Goal: Task Accomplishment & Management: Manage account settings

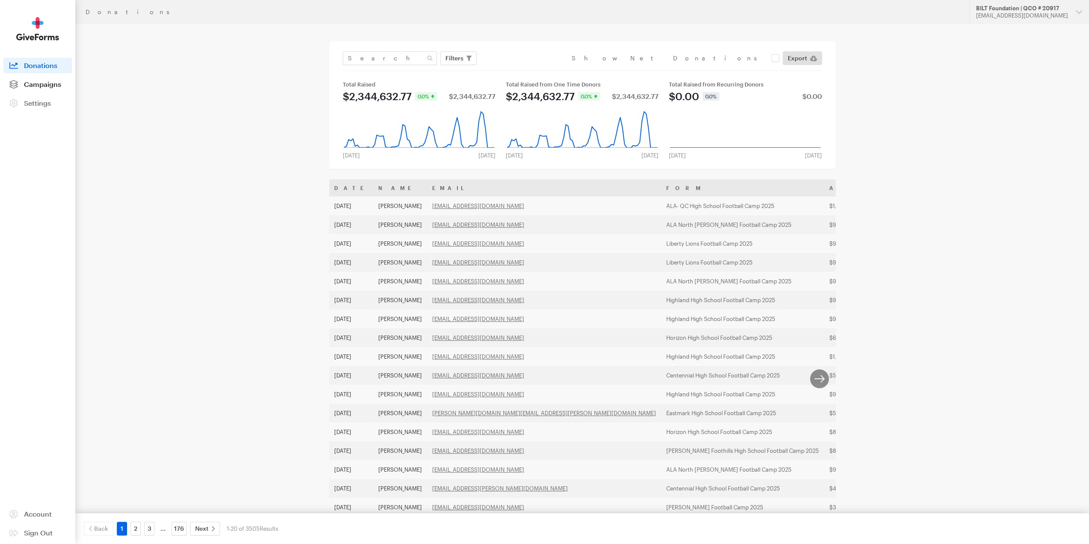
click at [47, 87] on span "Campaigns" at bounding box center [42, 84] width 37 height 8
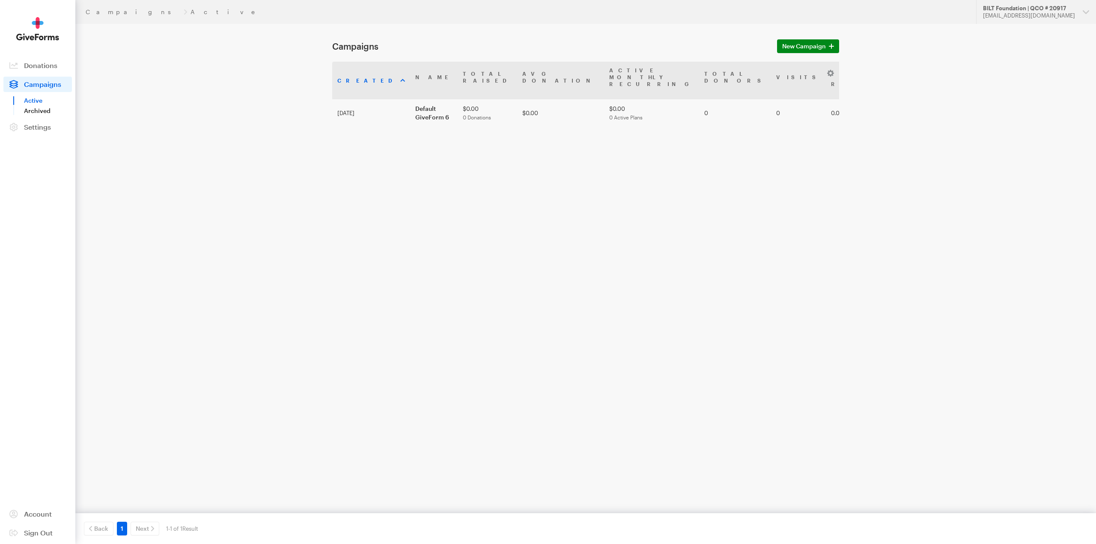
click at [34, 108] on link "Archived" at bounding box center [48, 111] width 48 height 10
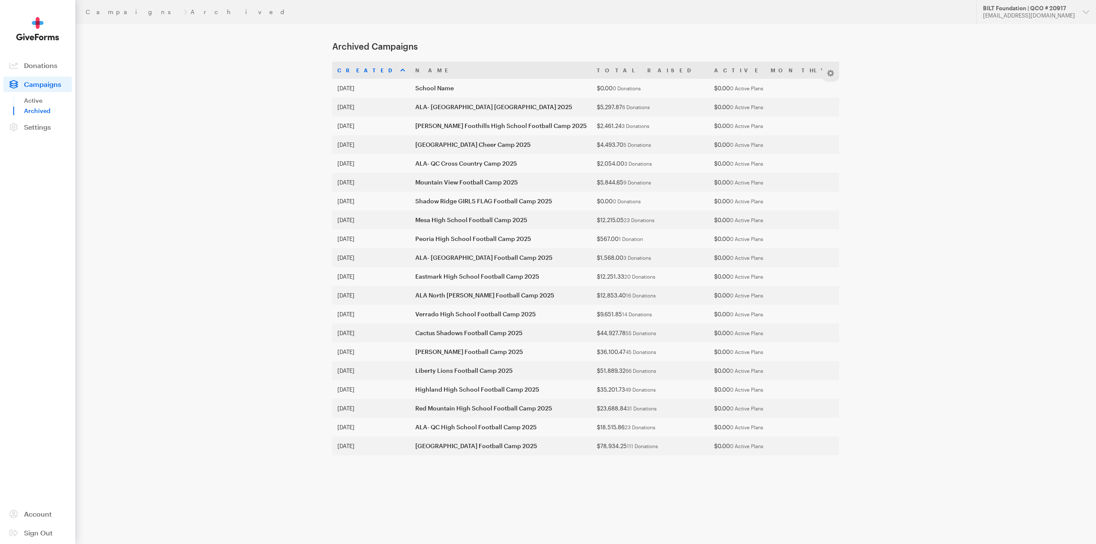
click at [249, 164] on main "Archived Campaigns Created Name Total Raised Active Monthly Recurring Total Don…" at bounding box center [548, 264] width 616 height 480
click at [788, 51] on main "Archived Campaigns Created Name Total Raised Active Monthly Recurring Total Don…" at bounding box center [548, 264] width 616 height 480
click at [752, 53] on main "Archived Campaigns Created Name Total Raised Active Monthly Recurring Total Don…" at bounding box center [548, 264] width 616 height 480
click at [1065, 76] on th at bounding box center [1078, 70] width 26 height 17
click at [832, 74] on button "button" at bounding box center [830, 73] width 10 height 10
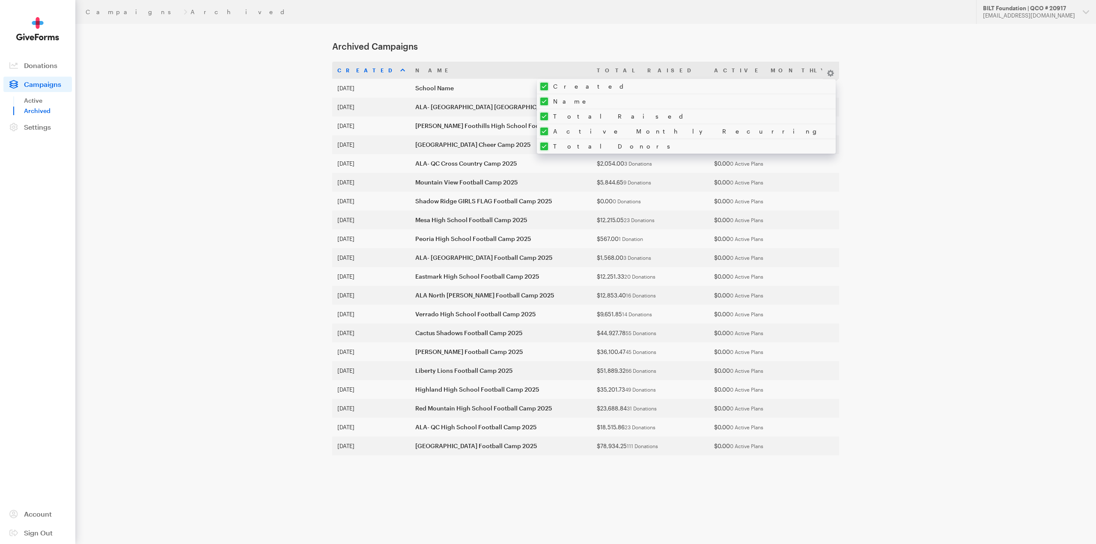
click at [872, 192] on div "Campaigns Archived Updates Support BILT Foundation | QCO # 20917 rstephan@ameri…" at bounding box center [548, 252] width 1096 height 504
click at [368, 72] on th "Created" at bounding box center [371, 70] width 78 height 17
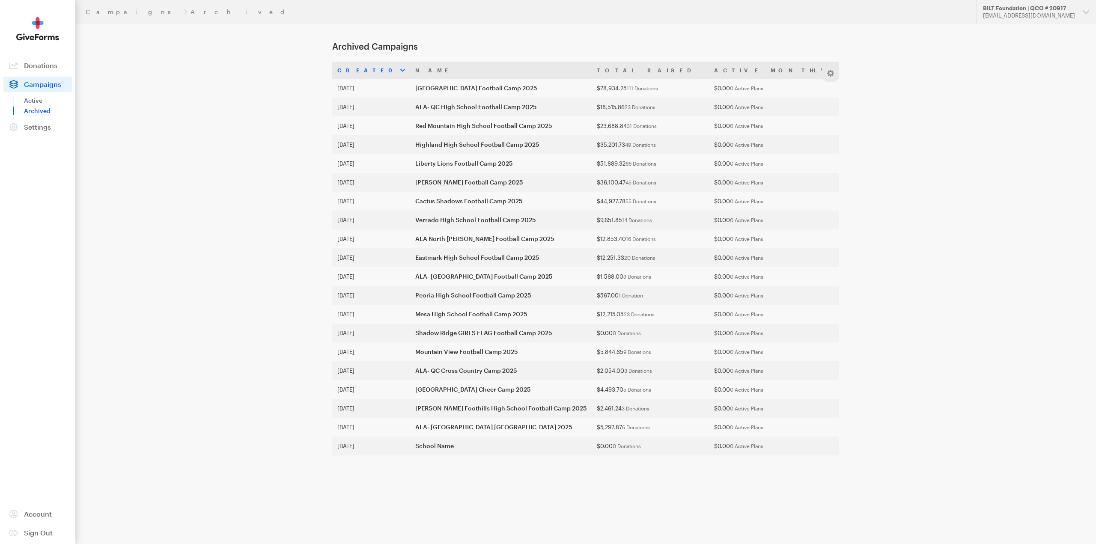
click at [367, 71] on th "Created" at bounding box center [371, 70] width 78 height 17
click at [34, 101] on link "Active" at bounding box center [48, 100] width 48 height 10
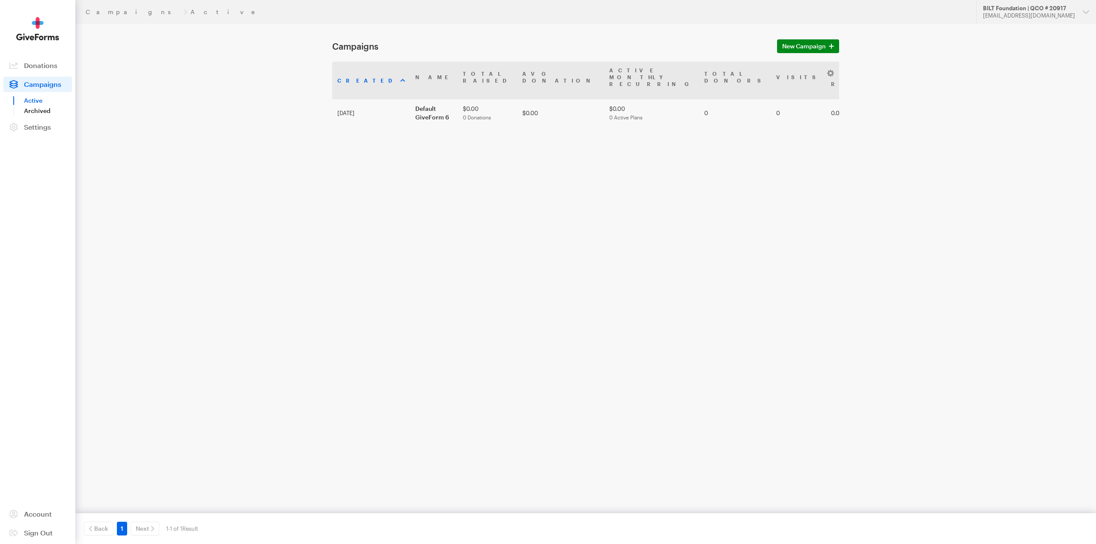
click at [34, 112] on link "Archived" at bounding box center [48, 111] width 48 height 10
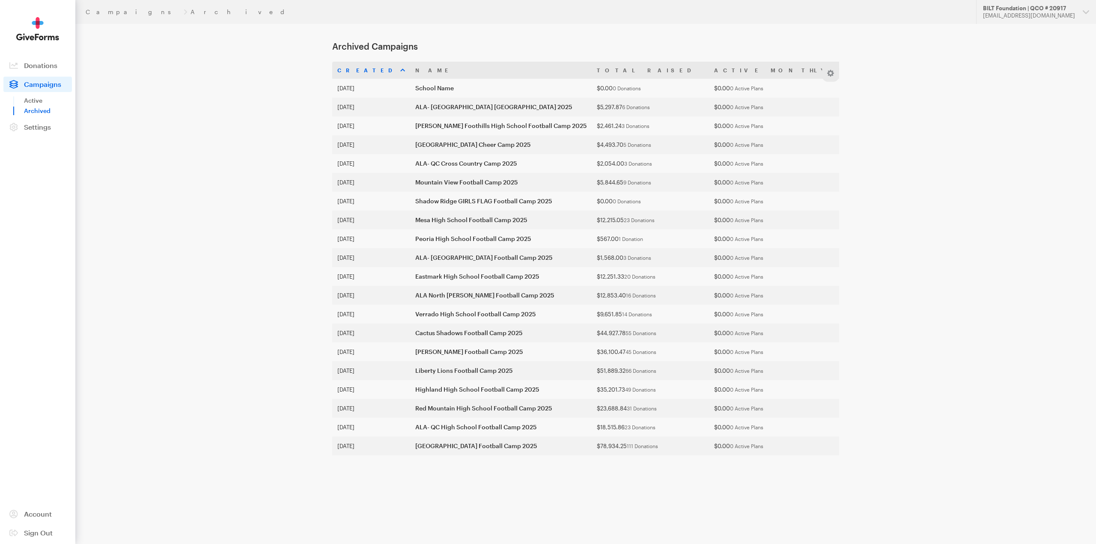
click at [364, 71] on th "Created" at bounding box center [371, 70] width 78 height 17
click at [1084, 13] on button "BILT Foundation | QCO # 20917 [EMAIL_ADDRESS][DOMAIN_NAME]" at bounding box center [1036, 12] width 120 height 24
click at [1014, 66] on link "Account Settings" at bounding box center [1035, 72] width 113 height 26
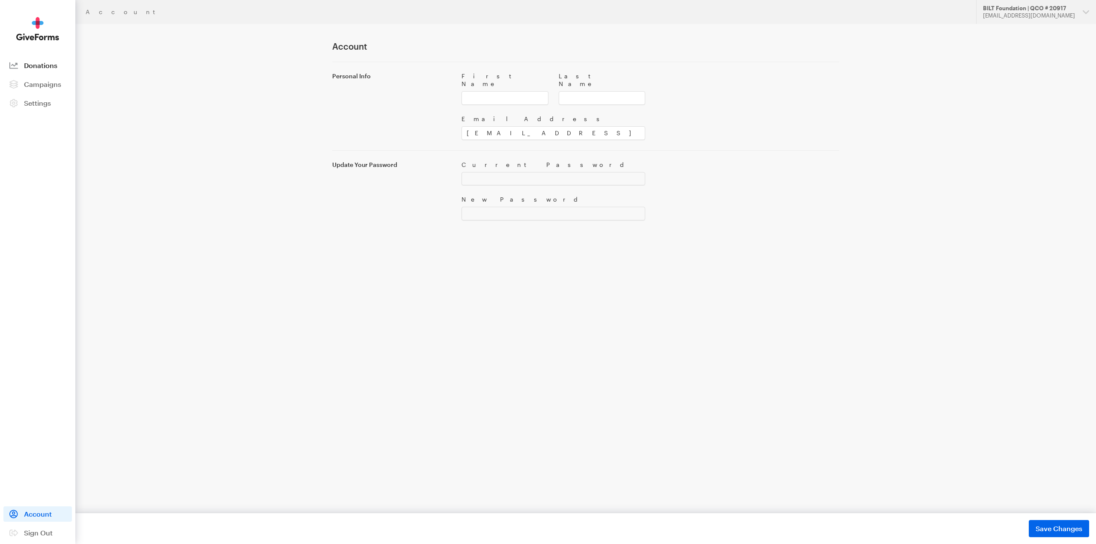
click at [31, 69] on span "Donations" at bounding box center [40, 65] width 33 height 8
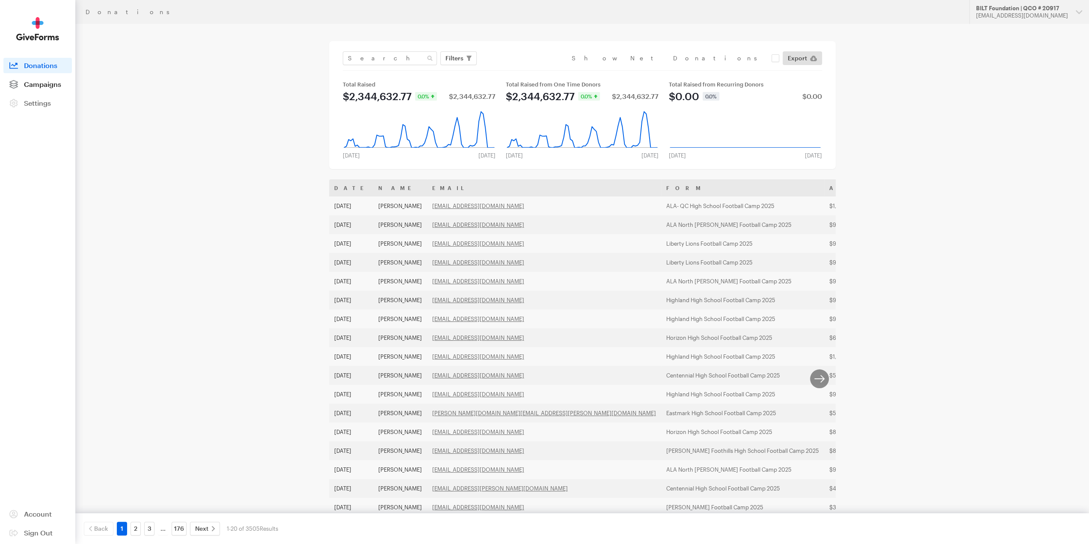
click at [40, 86] on span "Campaigns" at bounding box center [42, 84] width 37 height 8
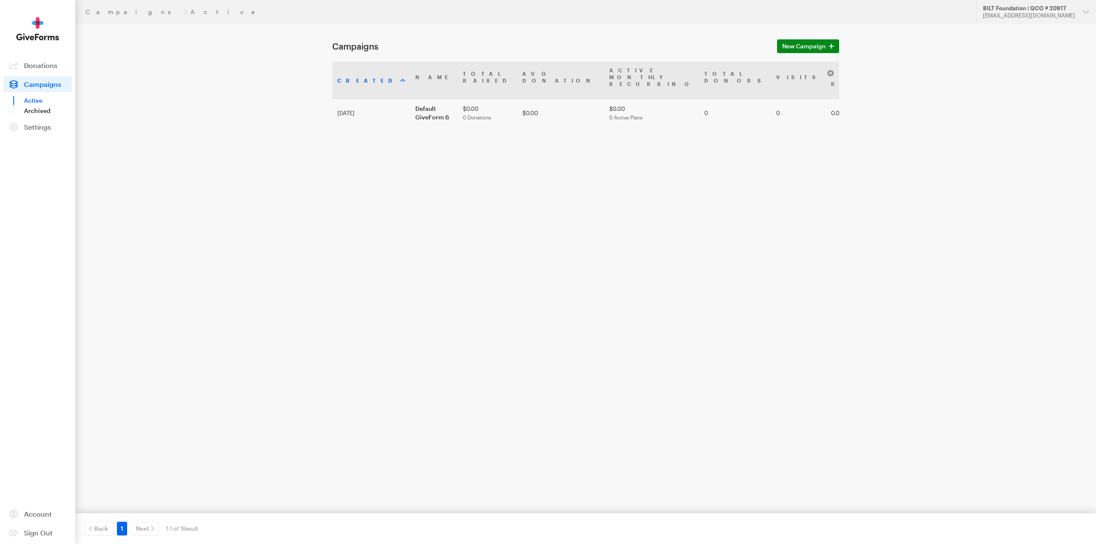
click at [40, 112] on link "Archived" at bounding box center [48, 111] width 48 height 10
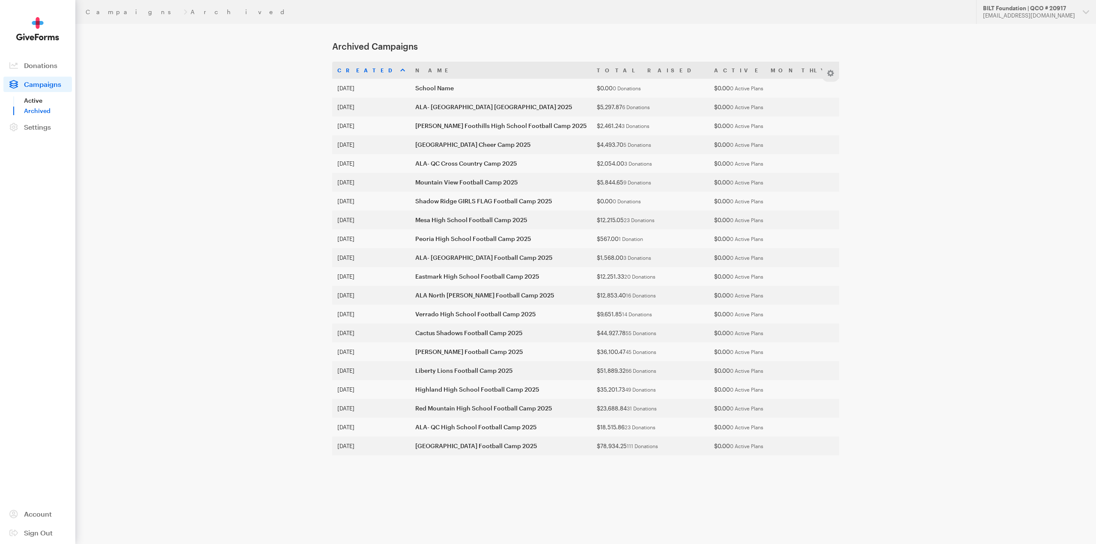
click at [37, 100] on link "Active" at bounding box center [48, 100] width 48 height 10
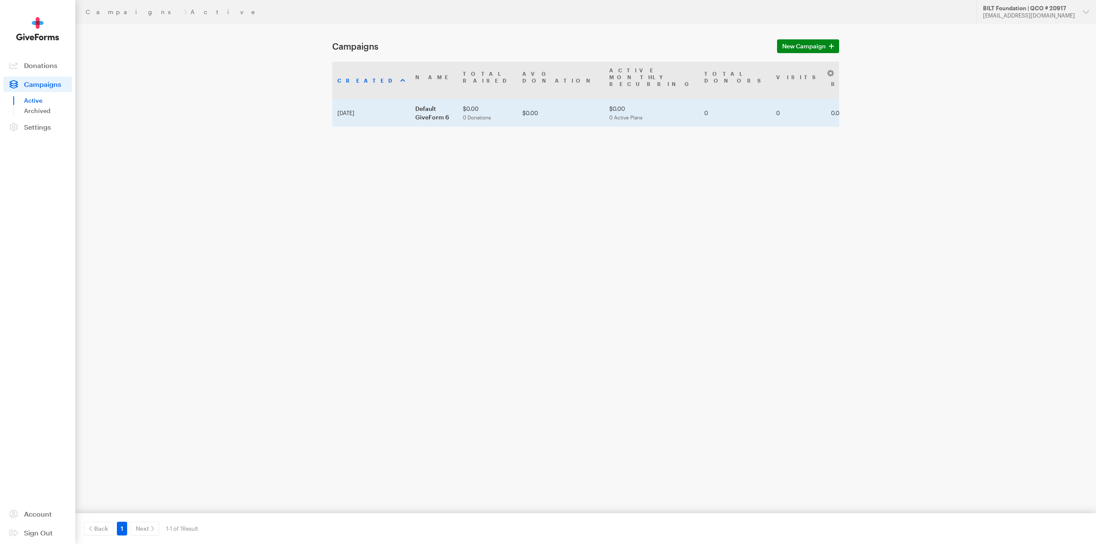
click at [424, 101] on td "Default GiveForm 6" at bounding box center [434, 112] width 48 height 27
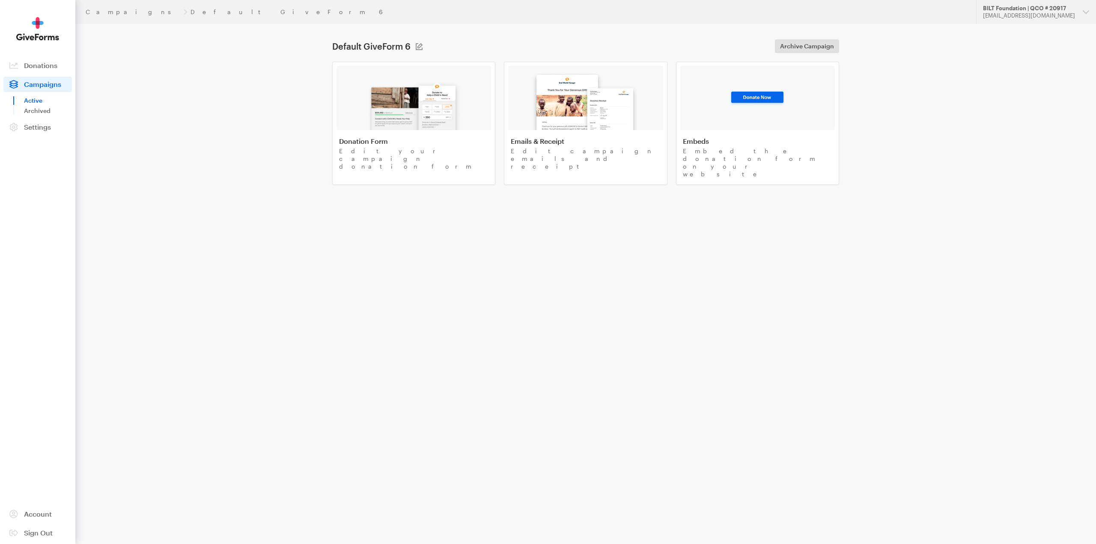
click at [829, 37] on main "Default GiveForm 6 Campaign Name Default GiveForm 6 Save Cancel Archive Campaig…" at bounding box center [548, 129] width 616 height 210
click at [829, 44] on span "Archive Campaign" at bounding box center [807, 46] width 54 height 10
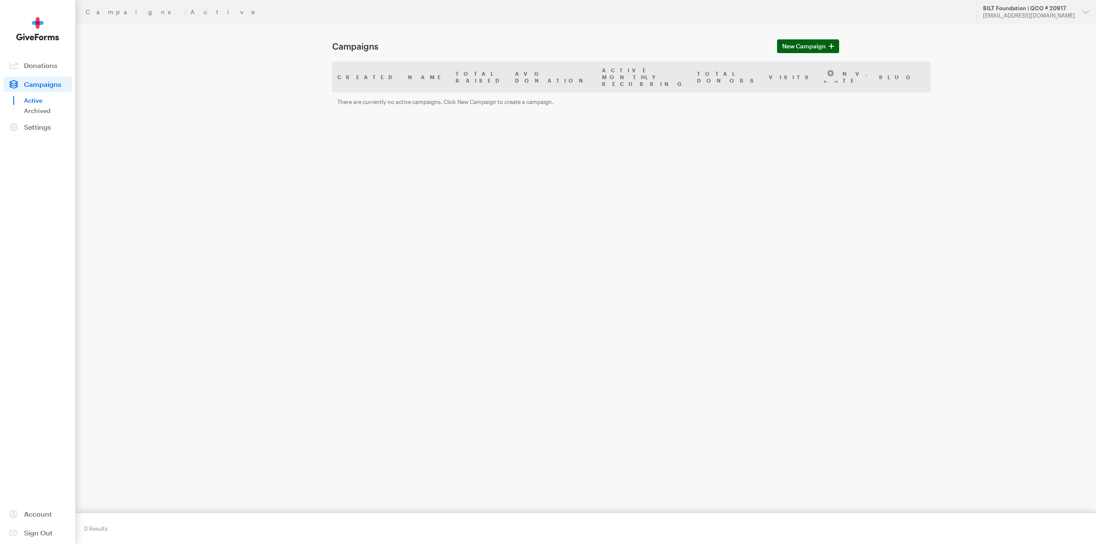
click at [803, 48] on span "New Campaign" at bounding box center [804, 46] width 44 height 10
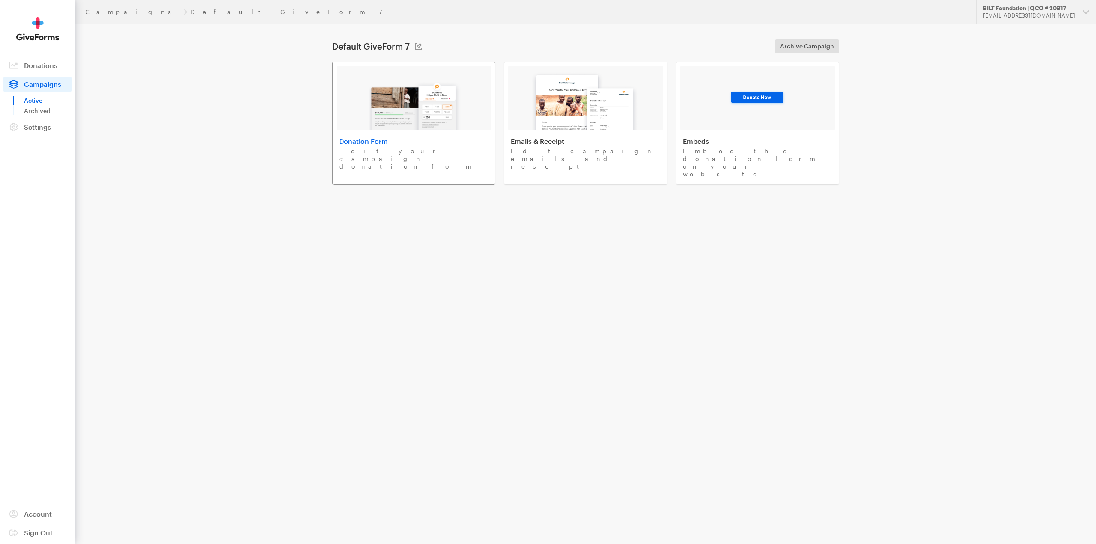
click at [372, 145] on h4 "Donation Form" at bounding box center [413, 141] width 149 height 9
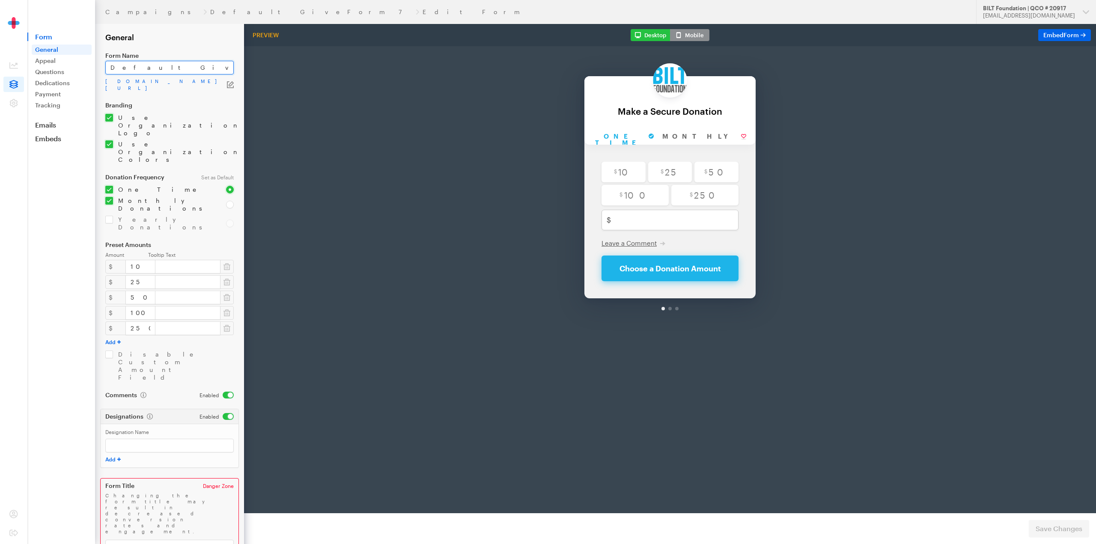
drag, startPoint x: 180, startPoint y: 66, endPoint x: 96, endPoint y: 68, distance: 83.5
click at [96, 68] on form "Campaigns Default GiveForm 7 Edit Form General Form Name Default GiveForm 7 app…" at bounding box center [122, 283] width 244 height 567
type input "G"
type input "General Fund"
click at [231, 86] on icon "button" at bounding box center [230, 84] width 7 height 7
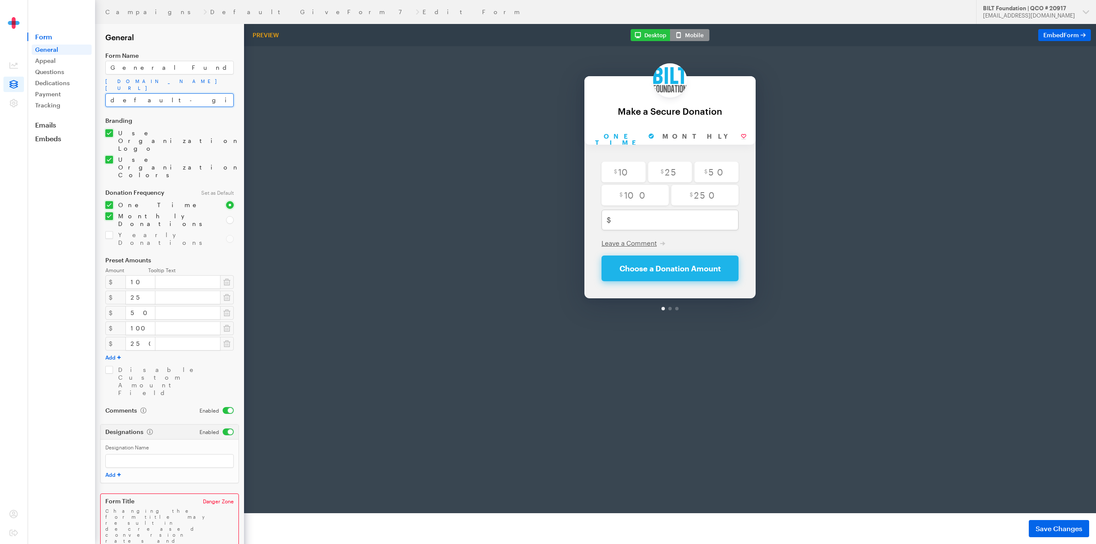
click at [163, 99] on input "default-giveform-7" at bounding box center [169, 100] width 128 height 14
drag, startPoint x: 110, startPoint y: 99, endPoint x: 231, endPoint y: 105, distance: 121.3
click at [231, 105] on input "default-giveform-7" at bounding box center [169, 100] width 128 height 14
type input "GeneralFund2026"
click at [158, 63] on input "General Fund" at bounding box center [169, 68] width 128 height 14
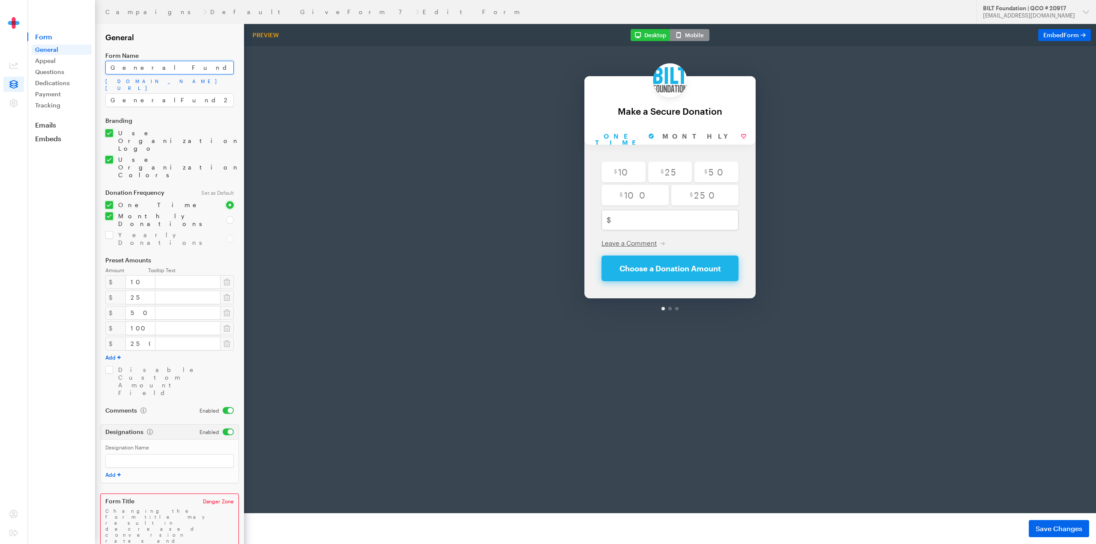
type input "General Fund 2026 Initiatives"
click at [195, 37] on h2 "General" at bounding box center [169, 37] width 128 height 9
click at [132, 212] on input "checkbox" at bounding box center [160, 219] width 110 height 15
checkbox input "false"
click at [185, 503] on form "Campaigns Default GiveForm 7 Edit Form General Form Name General Fund 2026 Init…" at bounding box center [122, 291] width 244 height 583
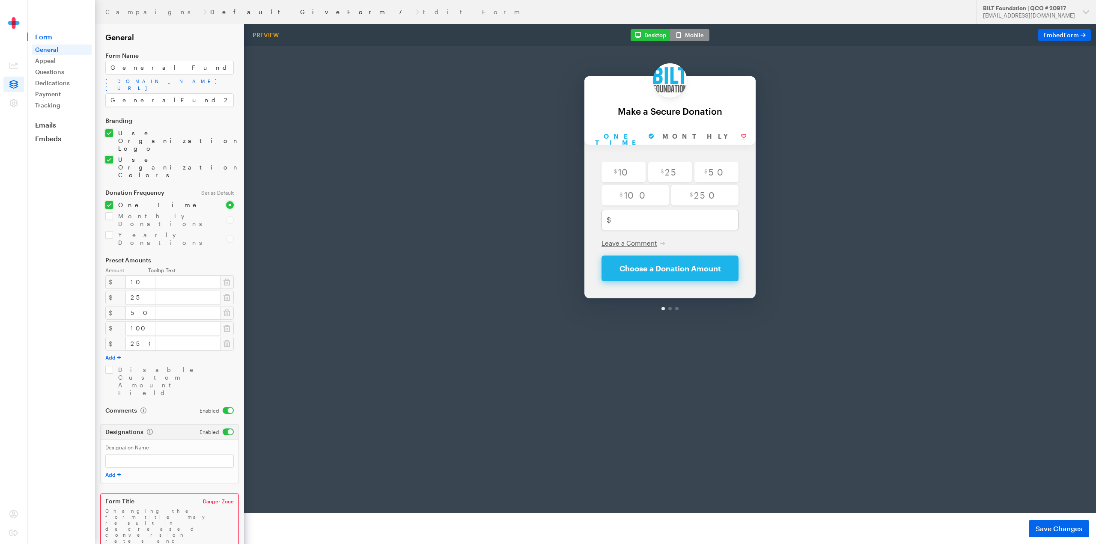
click at [210, 12] on link "Default GiveForm 7" at bounding box center [311, 12] width 202 height 7
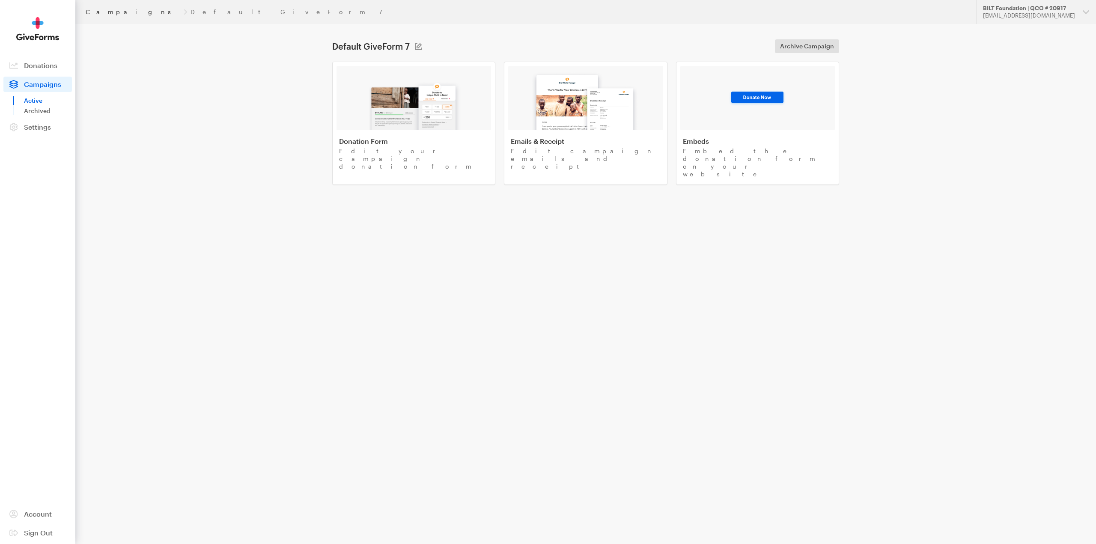
click at [105, 11] on link "Campaigns" at bounding box center [133, 12] width 95 height 7
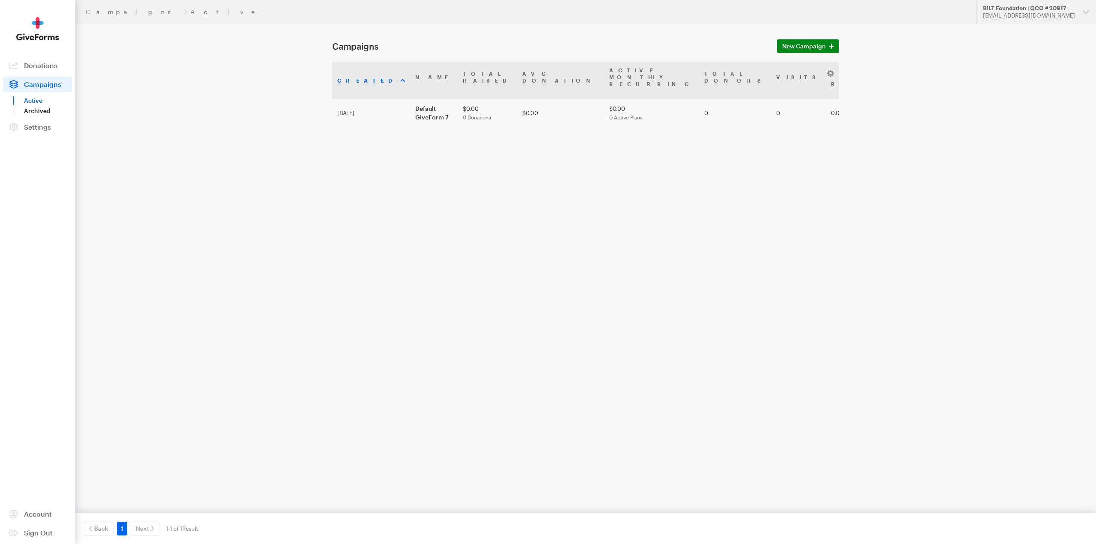
click at [39, 111] on link "Archived" at bounding box center [48, 111] width 48 height 10
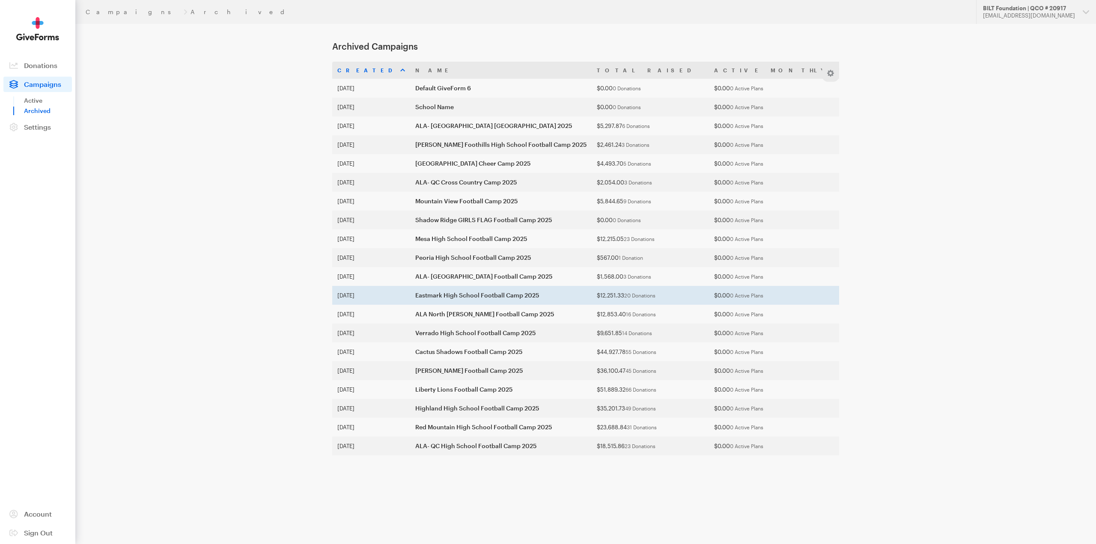
click at [351, 297] on td "[DATE]" at bounding box center [371, 295] width 78 height 19
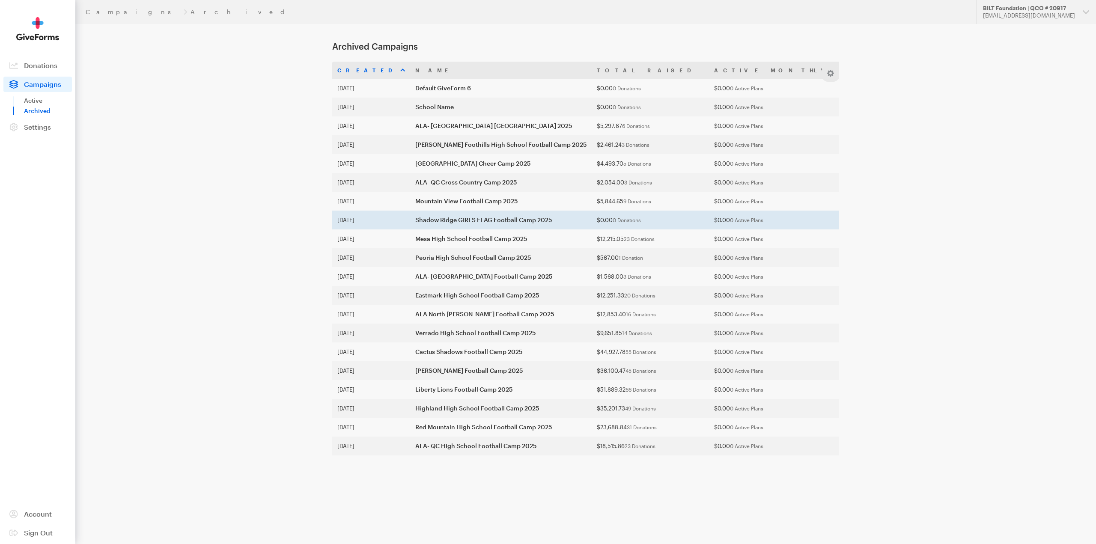
click at [1071, 218] on link at bounding box center [1074, 219] width 7 height 7
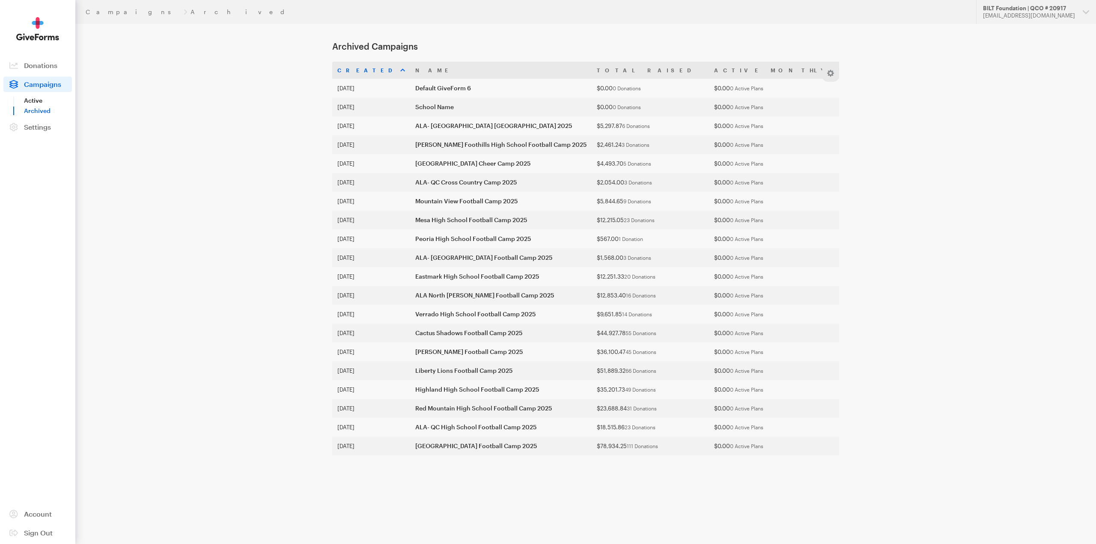
click at [32, 100] on link "Active" at bounding box center [48, 100] width 48 height 10
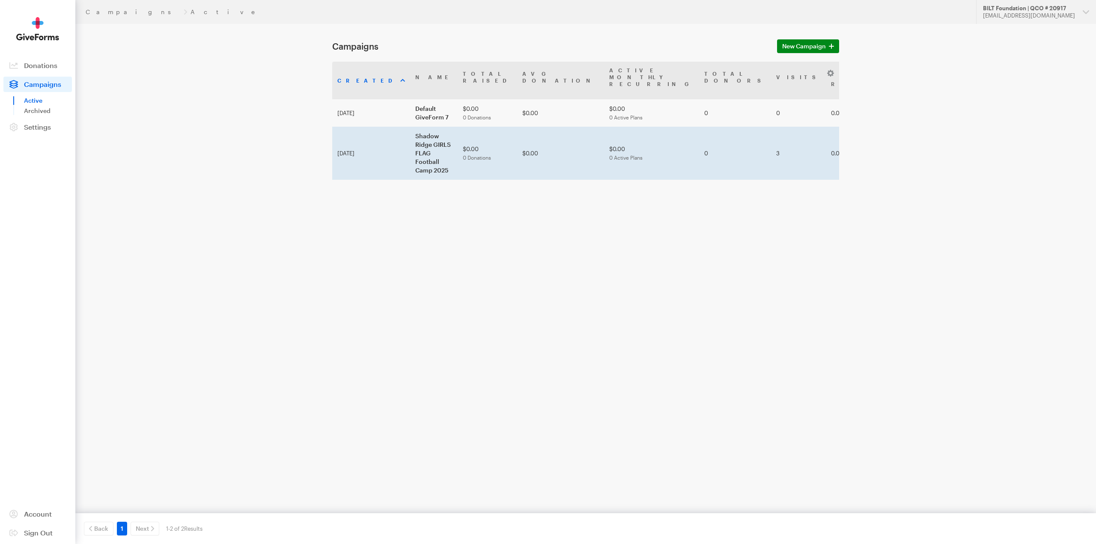
click at [933, 145] on link at bounding box center [936, 148] width 7 height 7
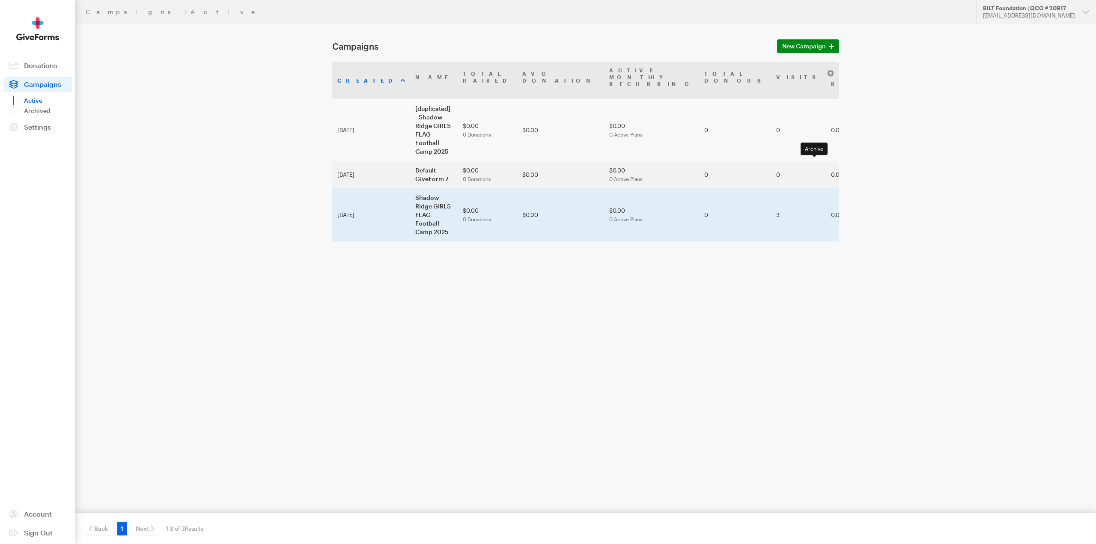
click at [934, 215] on link at bounding box center [937, 218] width 7 height 7
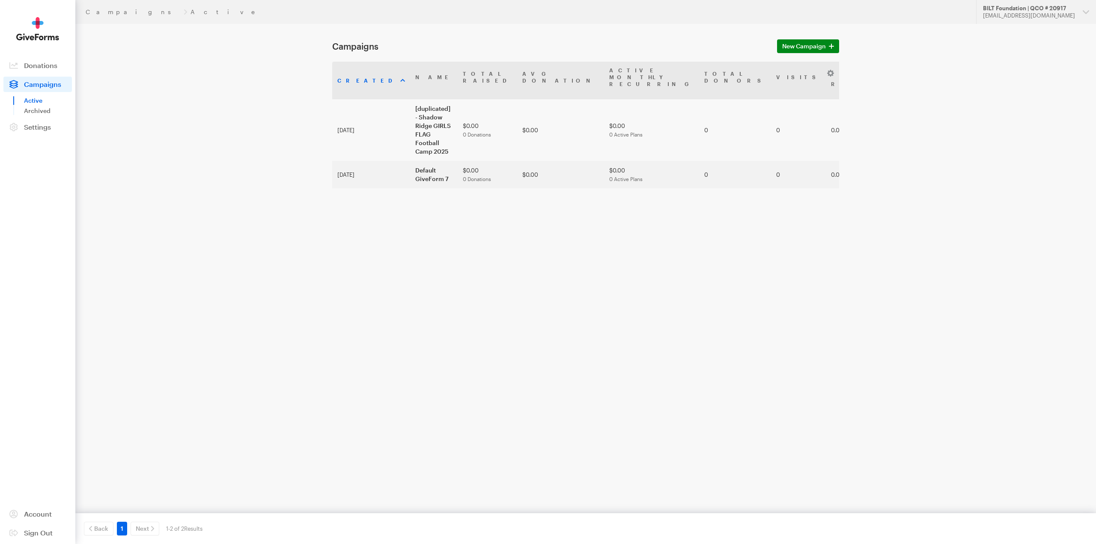
drag, startPoint x: 0, startPoint y: 0, endPoint x: 590, endPoint y: 242, distance: 637.7
click at [590, 242] on main "Campaigns New Campaign Created Name Total Raised Avg Donation Active Monthly Re…" at bounding box center [548, 153] width 616 height 258
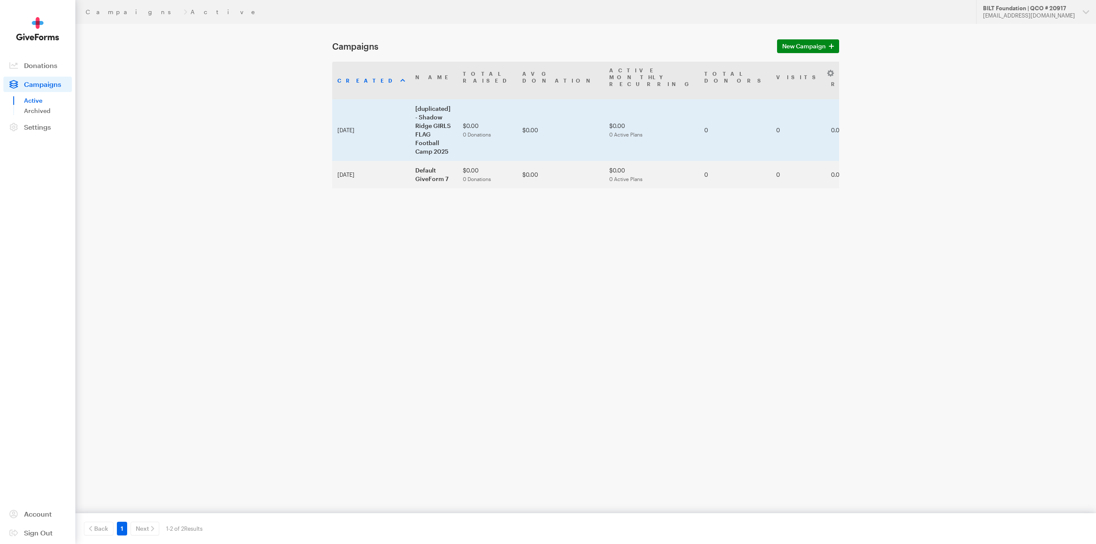
click at [428, 104] on td "[duplicated] - Shadow Ridge GIRLS FLAG Football Camp 2025" at bounding box center [434, 130] width 48 height 62
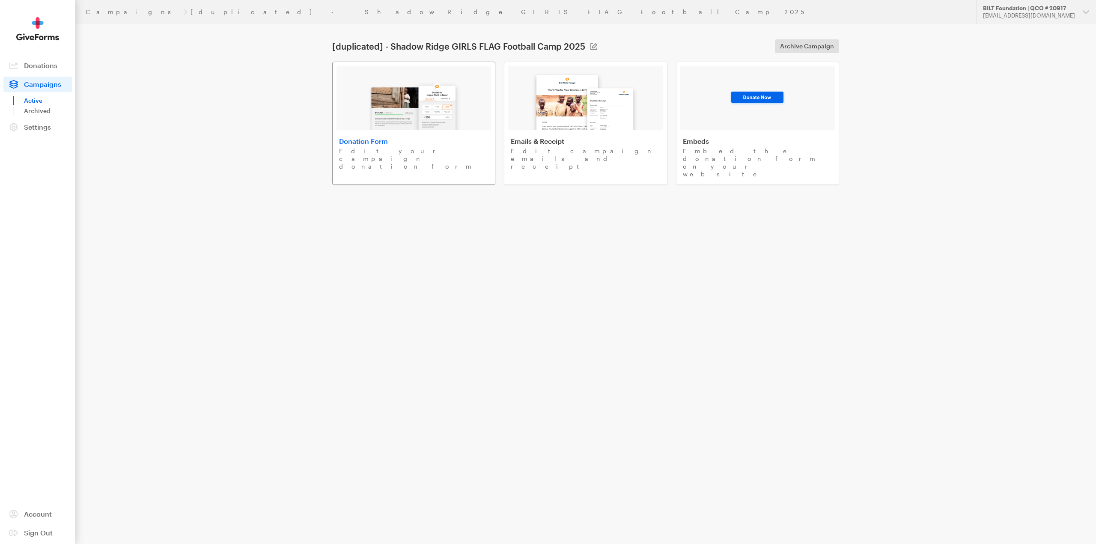
click at [360, 140] on h4 "Donation Form" at bounding box center [413, 141] width 149 height 9
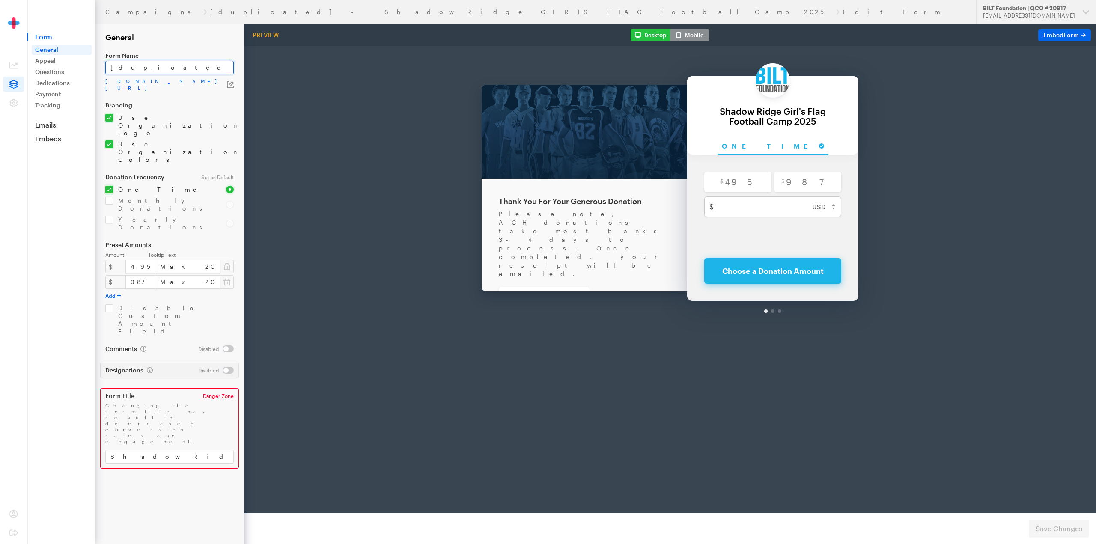
click at [155, 66] on input "[duplicated] - Shadow Ridge GIRLS FLAG Football Camp 2025" at bounding box center [169, 68] width 128 height 14
click at [156, 66] on input "[duplicated] - Shadow Ridge GIRLS FLAG Football Camp 2025" at bounding box center [169, 68] width 128 height 14
click at [231, 83] on icon "button" at bounding box center [230, 84] width 7 height 7
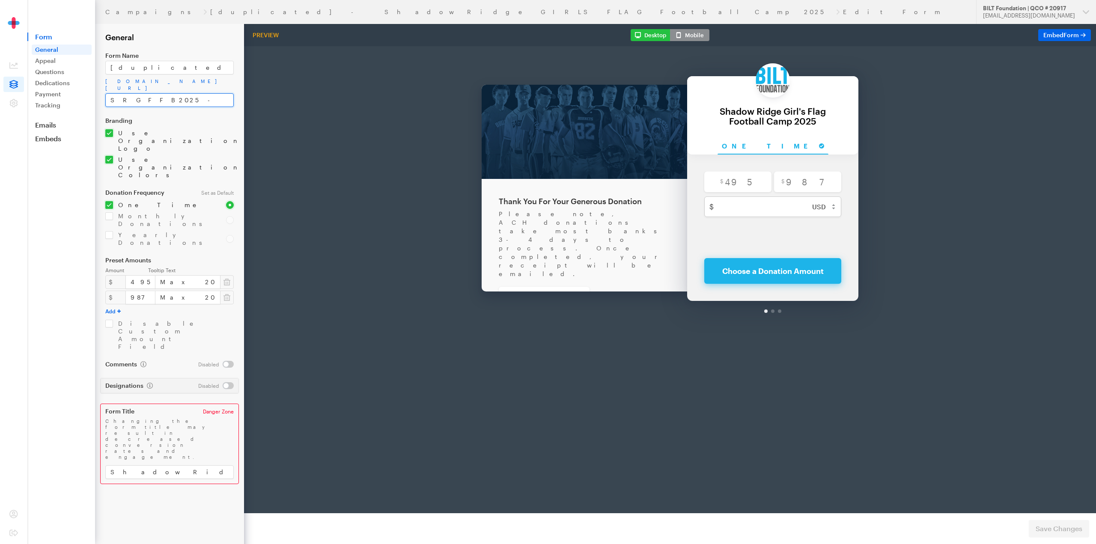
drag, startPoint x: 156, startPoint y: 91, endPoint x: 96, endPoint y: 92, distance: 59.9
click at [96, 92] on form "Campaigns [duplicated] - Shadow Ridge GIRLS FLAG Football Camp 2025 Edit Form G…" at bounding box center [122, 272] width 244 height 544
click at [148, 94] on input "general-fund2026" at bounding box center [169, 100] width 128 height 14
type input "general-fund-2026"
click at [146, 65] on input "[duplicated] - Shadow Ridge GIRLS FLAG Football Camp 2025" at bounding box center [169, 68] width 128 height 14
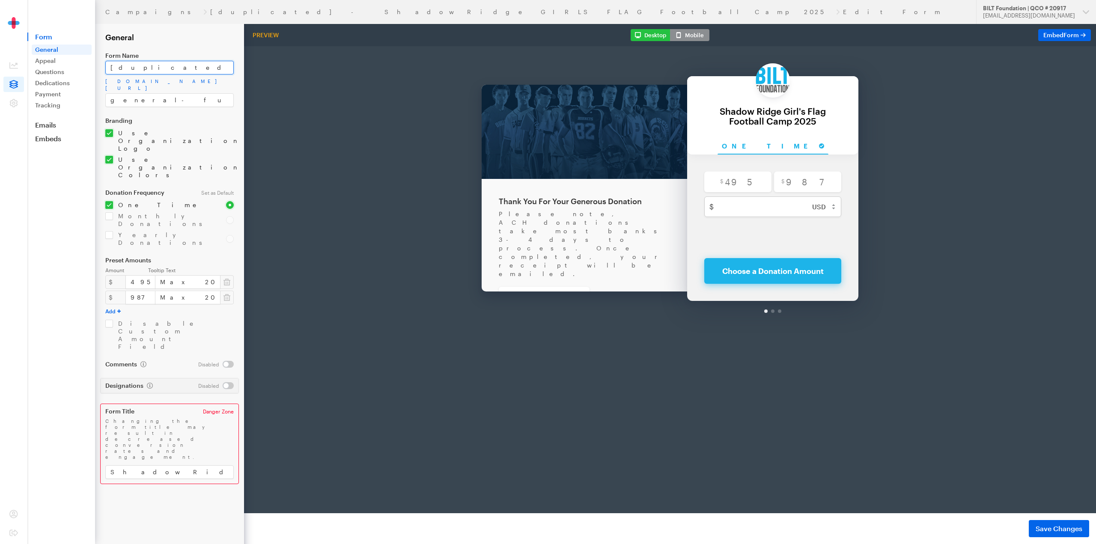
click at [146, 65] on input "[duplicated] - Shadow Ridge GIRLS FLAG Football Camp 2025" at bounding box center [169, 68] width 128 height 14
click at [152, 423] on form "Campaigns [duplicated] - Shadow Ridge GIRLS FLAG Football Camp 2025 Edit Form G…" at bounding box center [122, 272] width 244 height 544
click at [153, 67] on input "General Fund Initiatives for 2026" at bounding box center [169, 68] width 128 height 14
click at [176, 67] on input "General Fund Initiatives for 2026" at bounding box center [169, 68] width 128 height 14
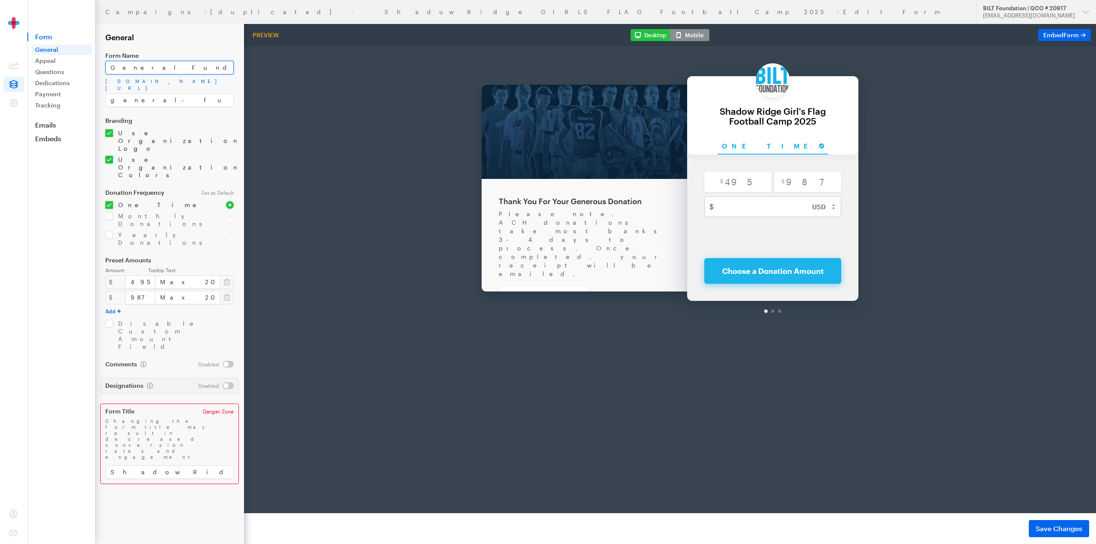
click at [176, 67] on input "General Fund Initiatives for 2026" at bounding box center [169, 68] width 128 height 14
click at [186, 67] on input "General Fund Initiatives for 2026" at bounding box center [169, 68] width 128 height 14
drag, startPoint x: 207, startPoint y: 67, endPoint x: 106, endPoint y: 68, distance: 101.0
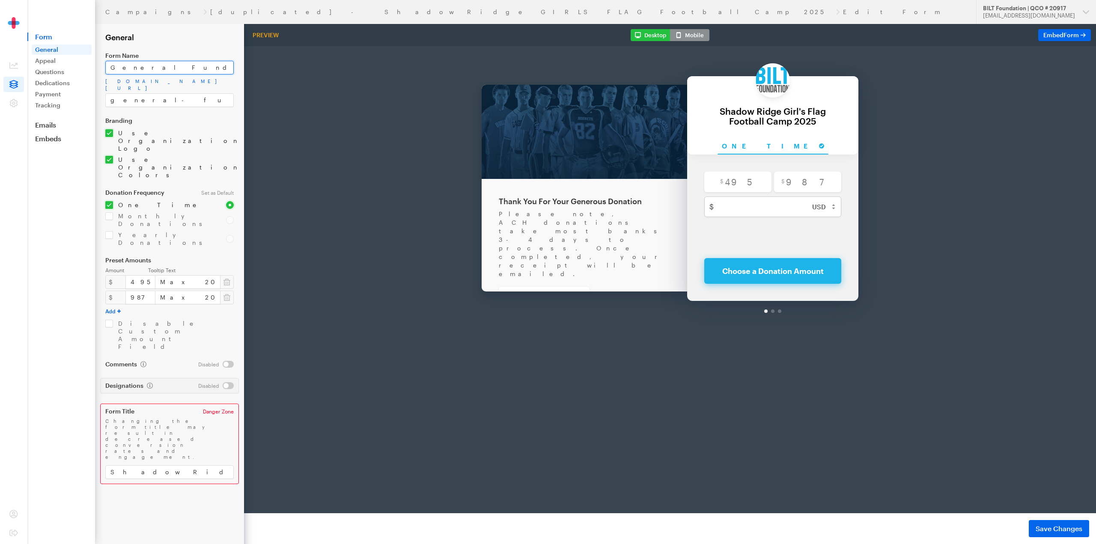
click at [106, 68] on input "General Fund Initiatives for 2026" at bounding box center [169, 68] width 128 height 14
type input "Athletes In Need - General Fund 2026"
click at [163, 93] on input "general-fund-2026" at bounding box center [169, 100] width 128 height 14
drag, startPoint x: 167, startPoint y: 92, endPoint x: 103, endPoint y: 92, distance: 64.6
click at [103, 92] on form "Campaigns [duplicated] - Shadow Ridge GIRLS FLAG Football Camp 2025 Edit Form G…" at bounding box center [122, 272] width 244 height 544
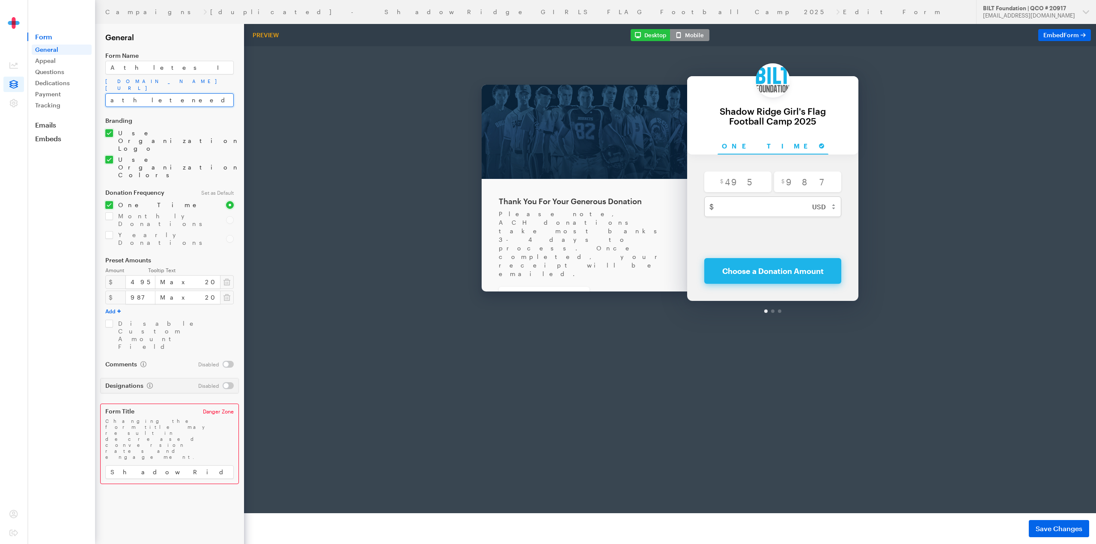
type input "athleteneed2026"
click at [173, 429] on form "Campaigns [duplicated] - Shadow Ridge GIRLS FLAG Football Camp 2025 Edit Form G…" at bounding box center [122, 272] width 244 height 544
click at [116, 308] on button "Add" at bounding box center [112, 311] width 15 height 7
click at [120, 323] on button "Add" at bounding box center [112, 326] width 15 height 7
click at [131, 306] on input "number" at bounding box center [140, 313] width 30 height 14
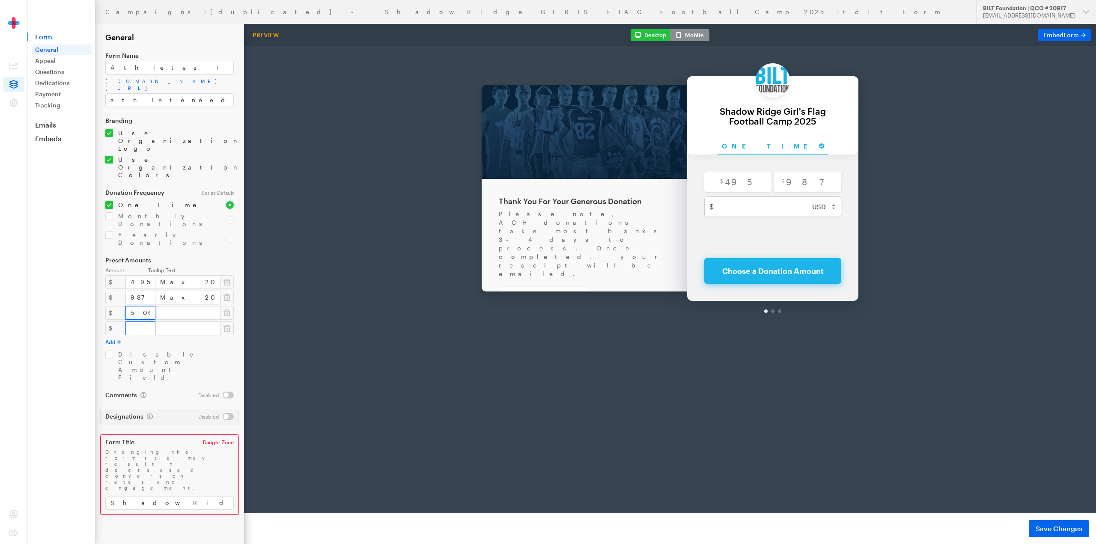
type input "506"
click at [135, 321] on input "number" at bounding box center [140, 328] width 30 height 14
type input "1009"
click at [172, 291] on input "Max 2025 QCO Refund Filing Joint" at bounding box center [187, 298] width 65 height 14
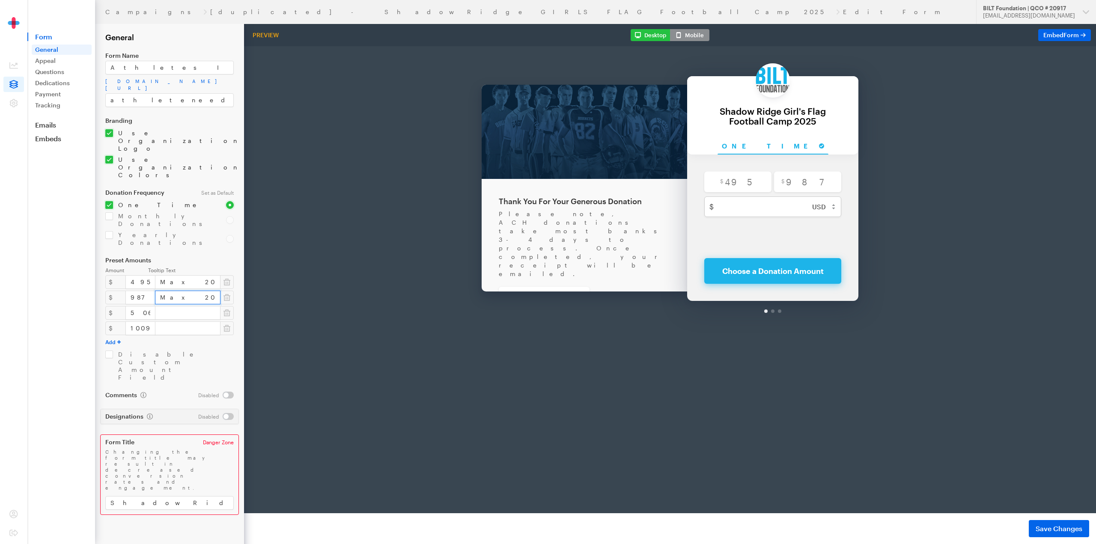
click at [172, 291] on input "Max 2025 QCO Refund Filing Joint" at bounding box center [187, 298] width 65 height 14
click at [181, 321] on input "text" at bounding box center [187, 328] width 65 height 14
paste input "Max 2025 QCO Refund Filing Joint"
type input "Max 2025 QCO Refund Filing Joint"
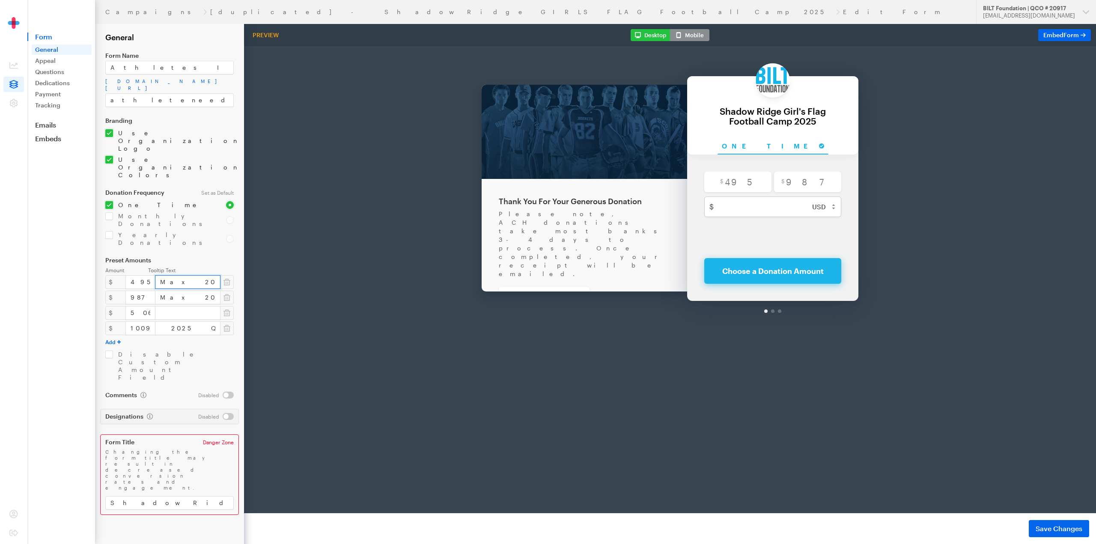
click at [182, 275] on input "Max 2025 QCO Refund Filing Single" at bounding box center [187, 282] width 65 height 14
click at [181, 306] on input "text" at bounding box center [187, 313] width 65 height 14
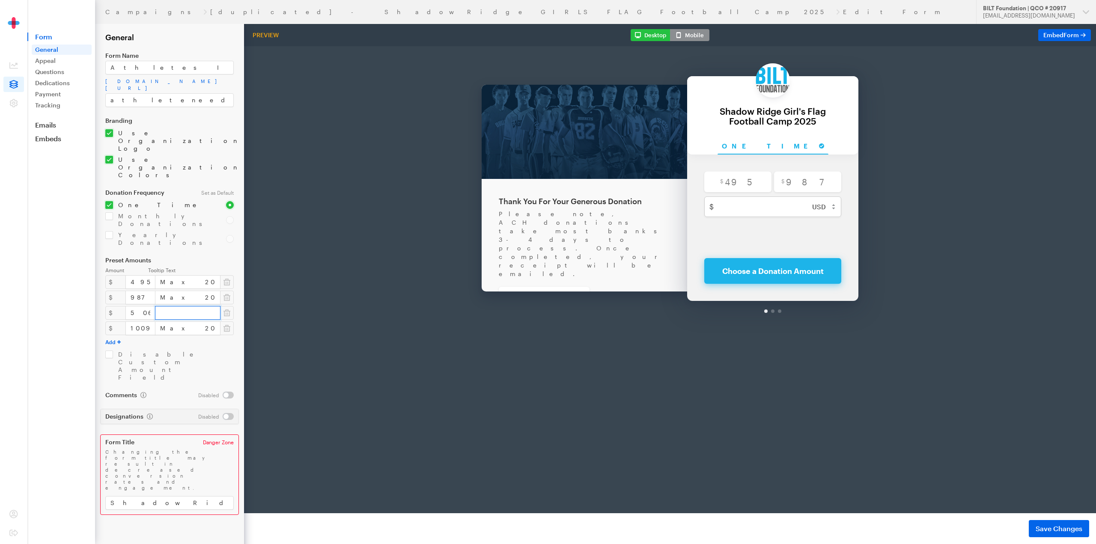
click at [181, 306] on input "text" at bounding box center [187, 313] width 65 height 14
paste input "Max 2025 QCO Refund Filing Single"
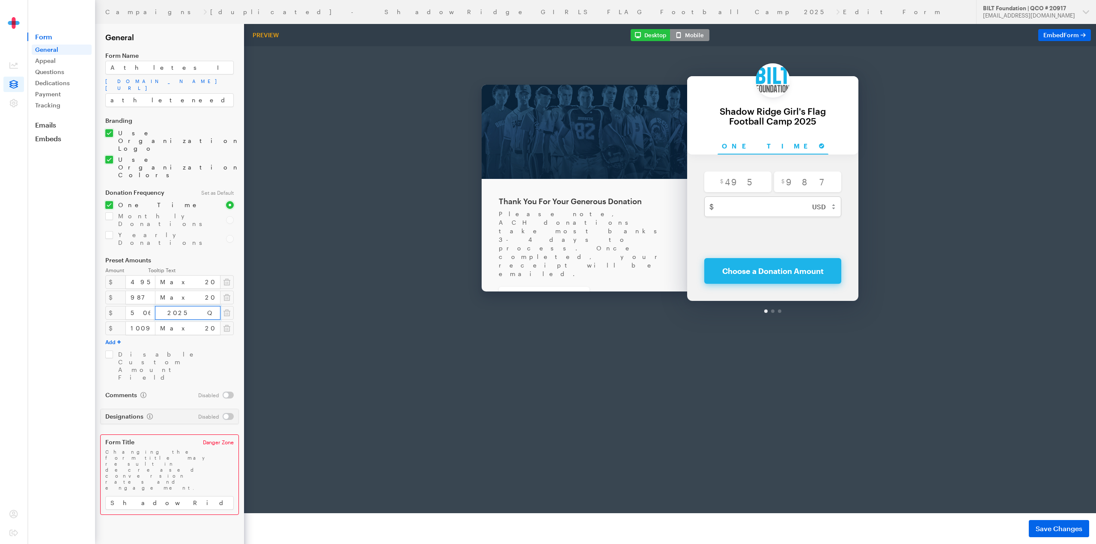
click at [164, 306] on input "Max 2025 QCO Refund Filing Single" at bounding box center [187, 313] width 65 height 14
drag, startPoint x: 158, startPoint y: 260, endPoint x: 131, endPoint y: 260, distance: 27.4
click at [131, 306] on div "$ 506 Max 2025 QCO Refund Filing Single" at bounding box center [169, 313] width 128 height 14
click at [177, 306] on input "Max 2025 QCO Refund Filing Single" at bounding box center [187, 313] width 65 height 14
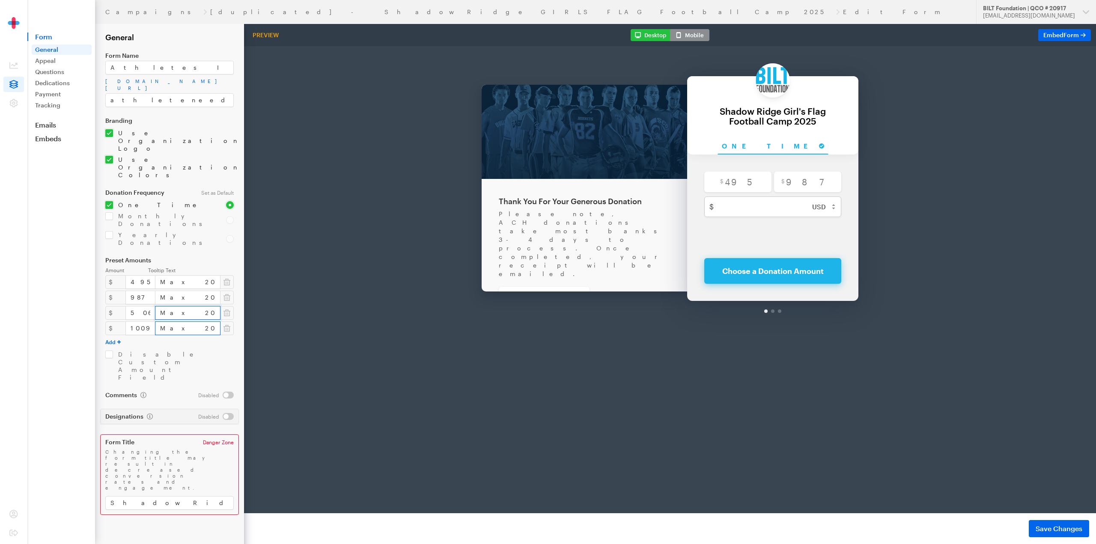
type input "Max 2026 QCO Refund Filing Single"
click at [179, 321] on input "Max 2025 QCO Refund Filing Joint" at bounding box center [187, 328] width 65 height 14
type input "Max 2026 QCO Refund Filing Joint"
click at [199, 202] on form "Campaigns [duplicated] - Shadow Ridge GIRLS FLAG Football Camp 2025 Edit Form G…" at bounding box center [122, 272] width 244 height 544
click at [1038, 525] on span "Save Changes" at bounding box center [1058, 529] width 47 height 10
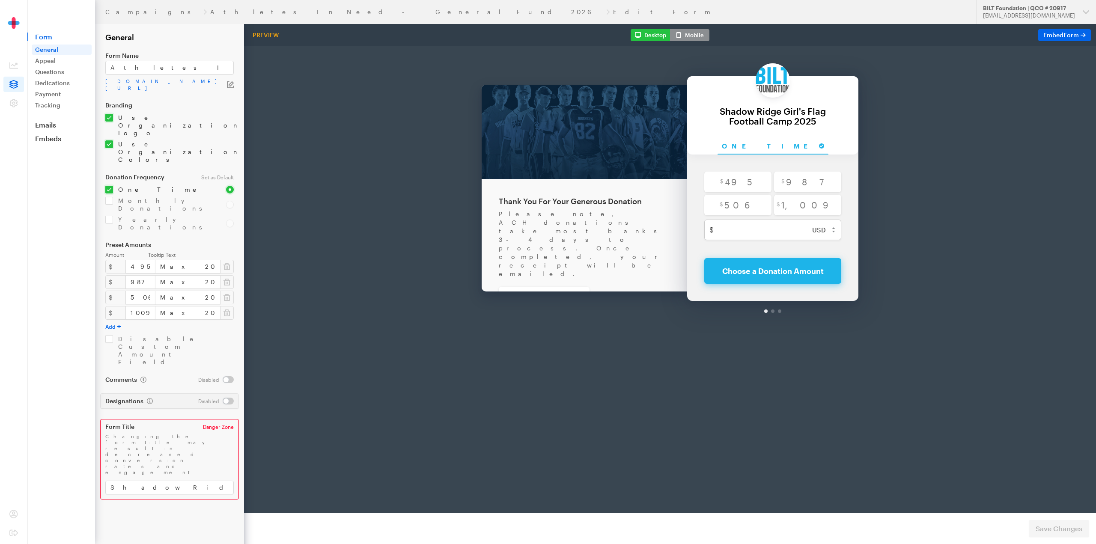
click at [227, 398] on input "checkbox" at bounding box center [216, 401] width 36 height 7
checkbox input "true"
click at [1068, 532] on span "Save Changes" at bounding box center [1058, 529] width 47 height 10
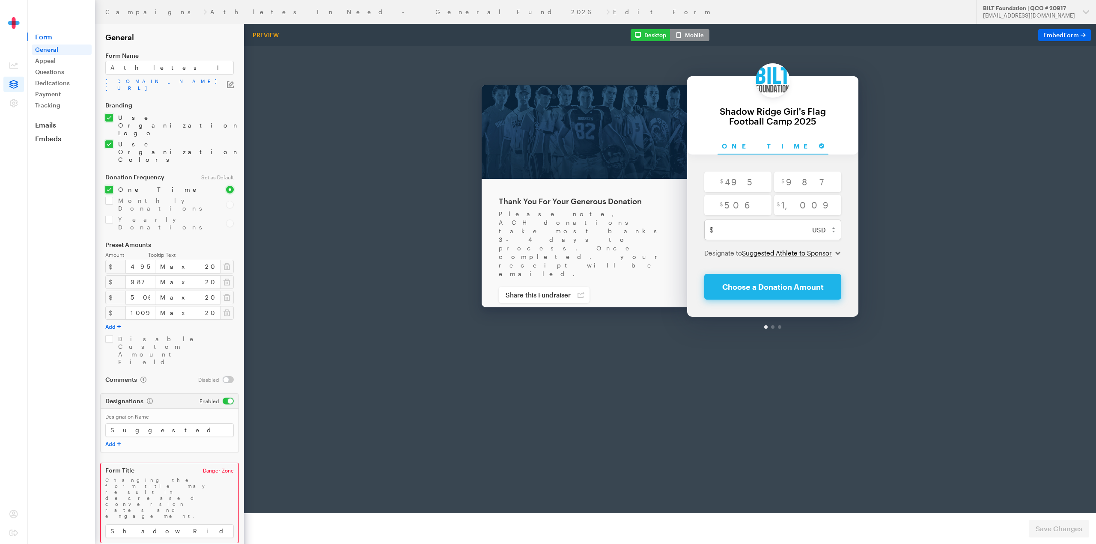
click at [801, 235] on select "Suggested Athlete to Sponsor" at bounding box center [791, 230] width 98 height 9
click at [231, 398] on input "checkbox" at bounding box center [216, 401] width 34 height 7
checkbox input "false"
click at [229, 376] on input "checkbox" at bounding box center [216, 379] width 36 height 7
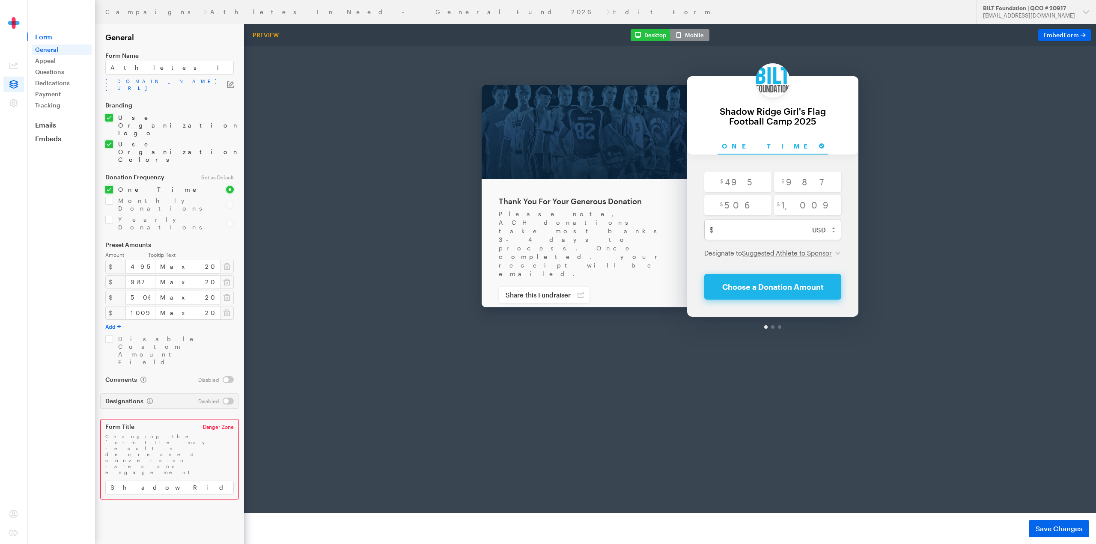
checkbox input "true"
click at [1062, 528] on span "Save Changes" at bounding box center [1058, 529] width 47 height 10
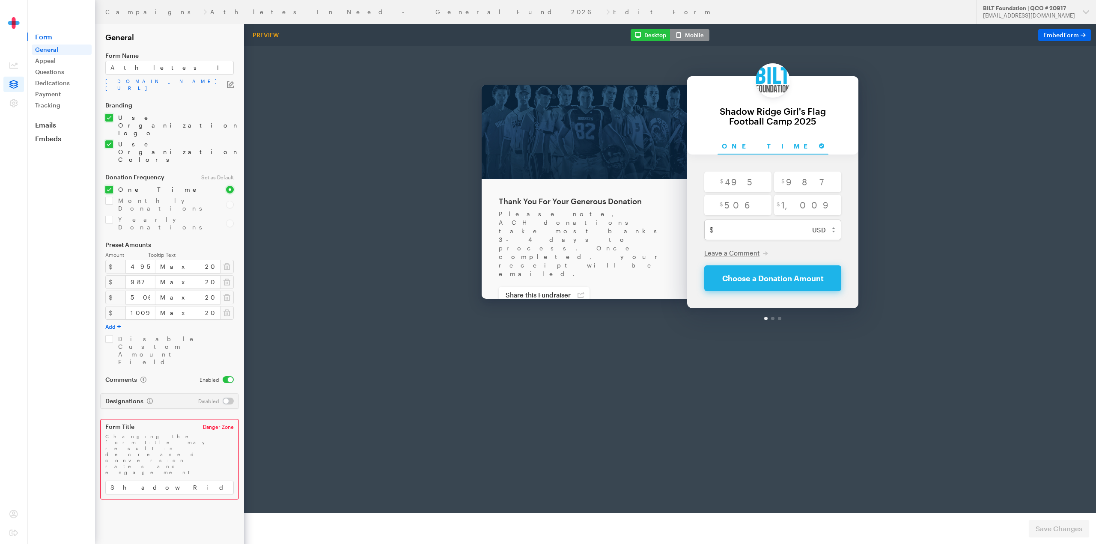
click at [227, 376] on input "checkbox" at bounding box center [216, 379] width 34 height 7
checkbox input "false"
click at [149, 68] on input "Athletes In Need - General Fund 2026" at bounding box center [169, 68] width 128 height 14
drag, startPoint x: 217, startPoint y: 66, endPoint x: 93, endPoint y: 62, distance: 124.6
click at [93, 62] on div "Campaigns Athletes In Need - General Fund 2026 Edit Form Updates Support BILT F…" at bounding box center [548, 272] width 1096 height 544
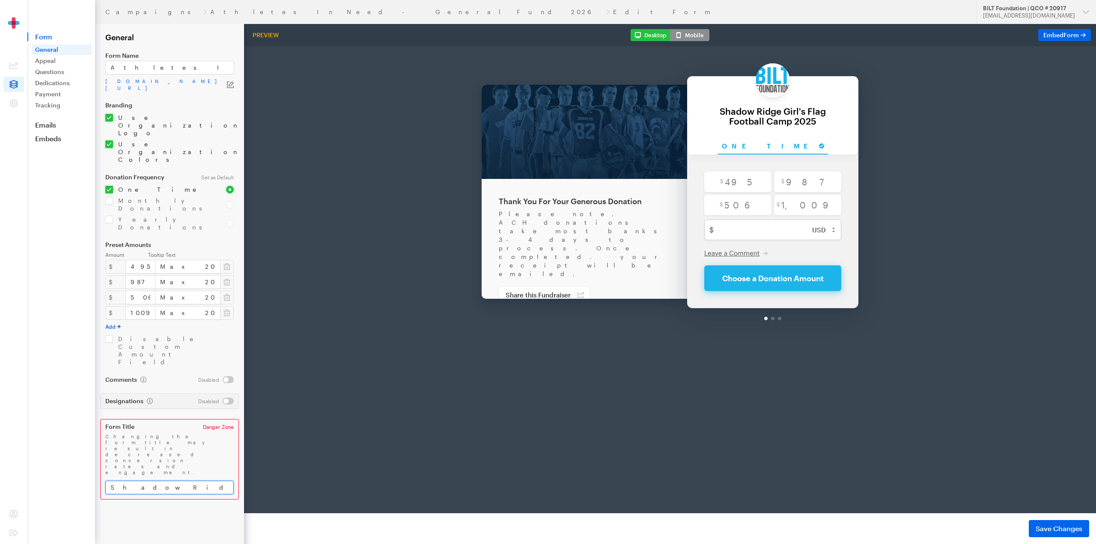
click at [180, 481] on input "Shadow Ridge Girl's Flag Football Camp 2025" at bounding box center [169, 488] width 128 height 14
paste input "Athletes In Need - General Fund 2026"
type input "Athletes In Need - General Fund 2026"
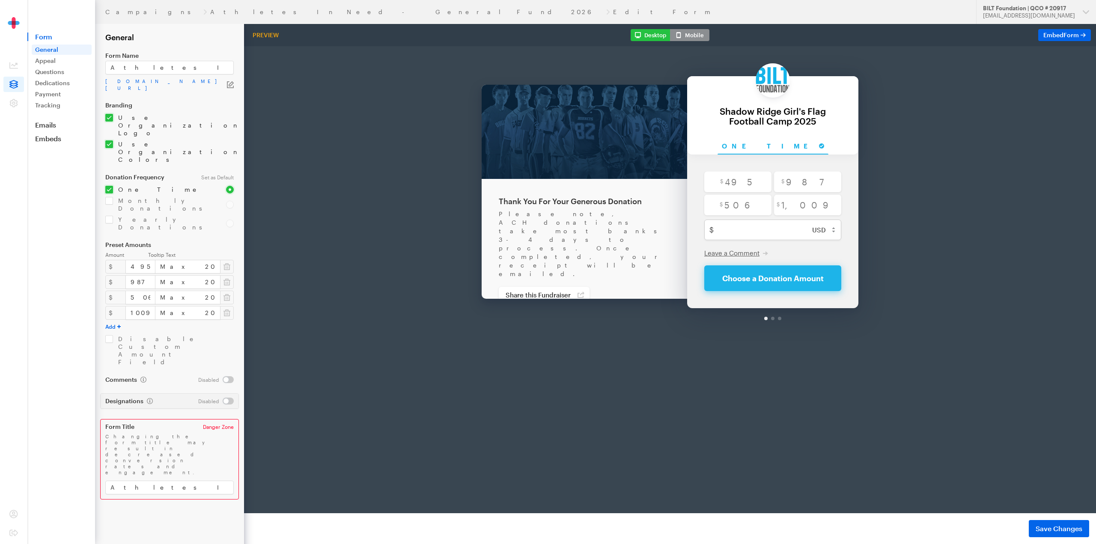
click at [181, 422] on form "Campaigns Athletes In Need - General Fund 2026 Edit Form General Form Name Athl…" at bounding box center [122, 272] width 244 height 544
click at [1056, 533] on span "Save Changes" at bounding box center [1058, 529] width 47 height 10
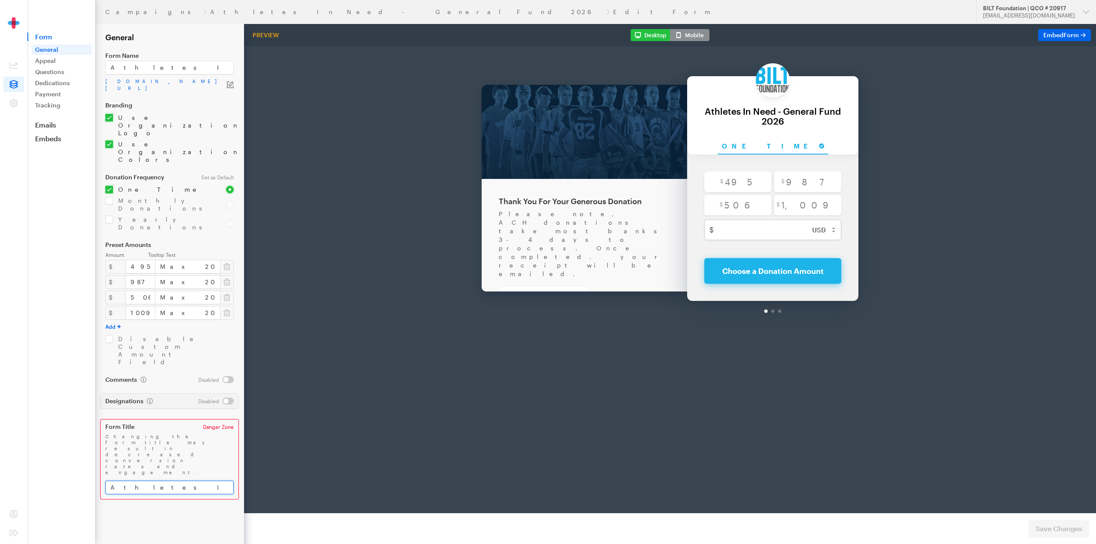
click at [225, 481] on input "Athletes In Need - General Fund 2026" at bounding box center [169, 488] width 128 height 14
type input "Athletes In Need - General Fund"
click at [202, 458] on form "Campaigns Athletes In Need - General Fund 2026 Edit Form General Form Name Athl…" at bounding box center [122, 272] width 244 height 544
click at [1074, 530] on span "Save Changes" at bounding box center [1058, 529] width 47 height 10
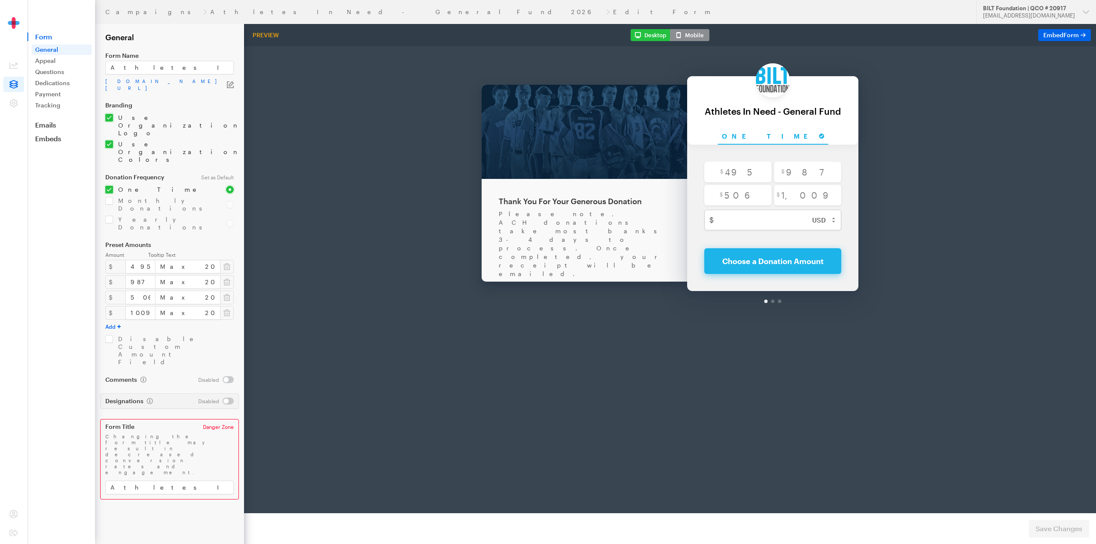
click at [143, 441] on form "Campaigns Athletes In Need - General Fund 2026 Edit Form General Form Name Athl…" at bounding box center [122, 272] width 244 height 544
click at [739, 155] on input "radio" at bounding box center [737, 150] width 67 height 21
radio input "true"
type input "495"
checkbox input "false"
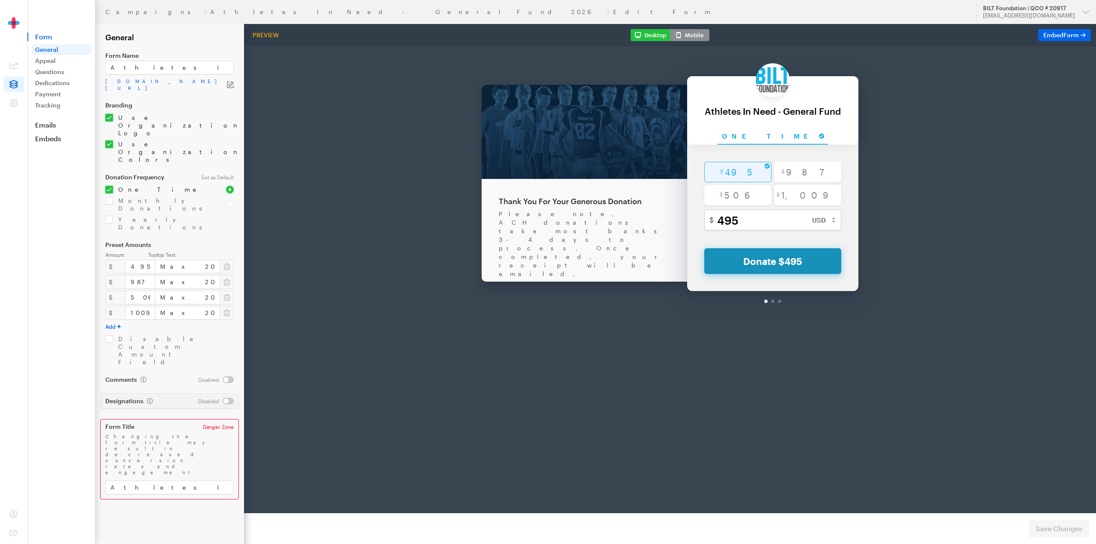
click at [768, 242] on button "Donate $495" at bounding box center [772, 239] width 137 height 26
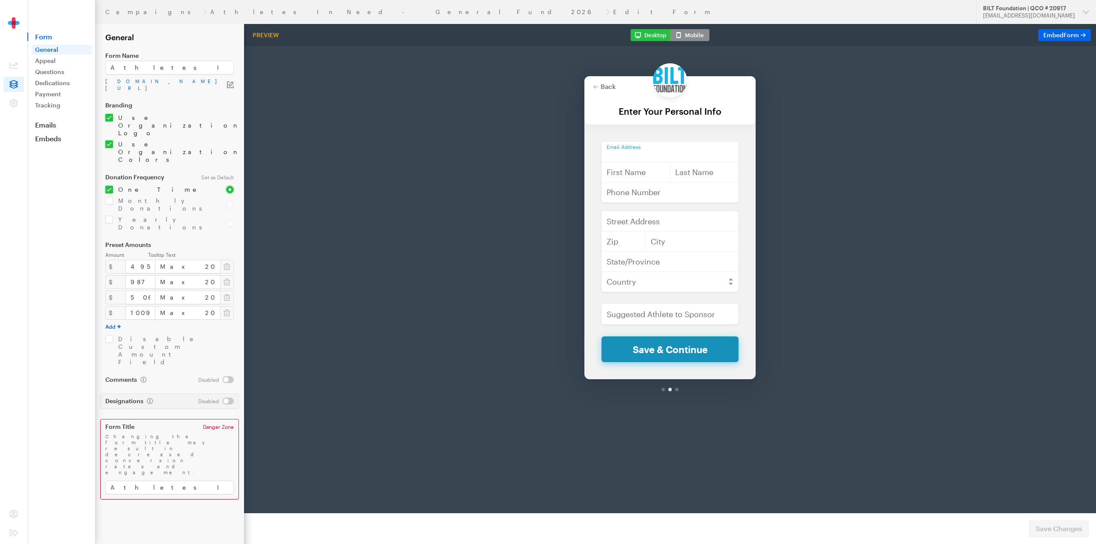
type input "[EMAIL_ADDRESS][DOMAIN_NAME]"
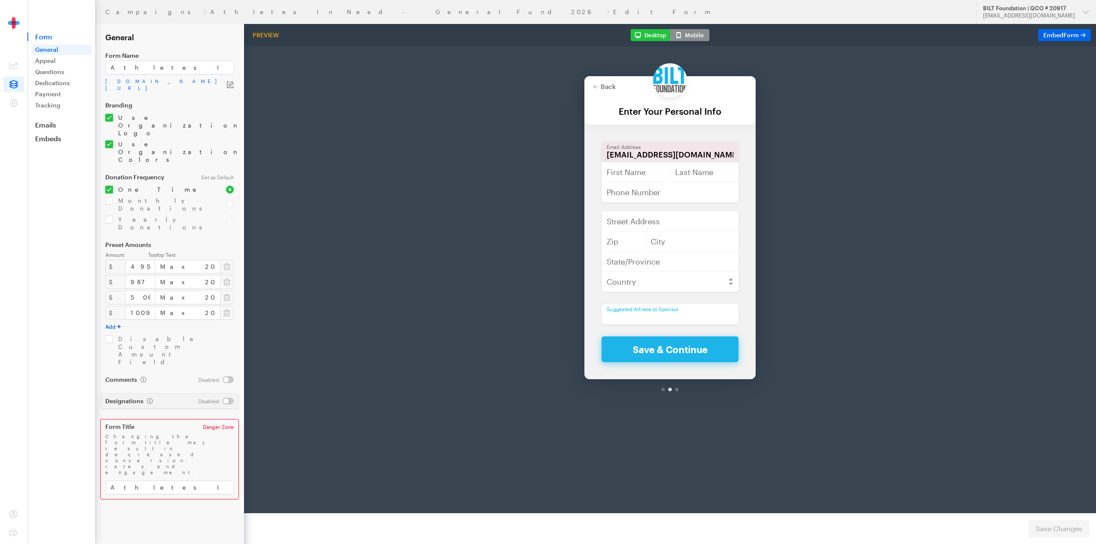
click at [653, 295] on input "text" at bounding box center [669, 292] width 137 height 21
click at [803, 291] on div "Back About this Fundraiser Back Thank You For Your Generous Donation Please not…" at bounding box center [670, 209] width 852 height 371
click at [173, 440] on form "Campaigns Athletes In Need - General Fund 2026 Edit Form General Form Name Athl…" at bounding box center [122, 272] width 244 height 544
click at [678, 368] on div at bounding box center [669, 367] width 171 height 21
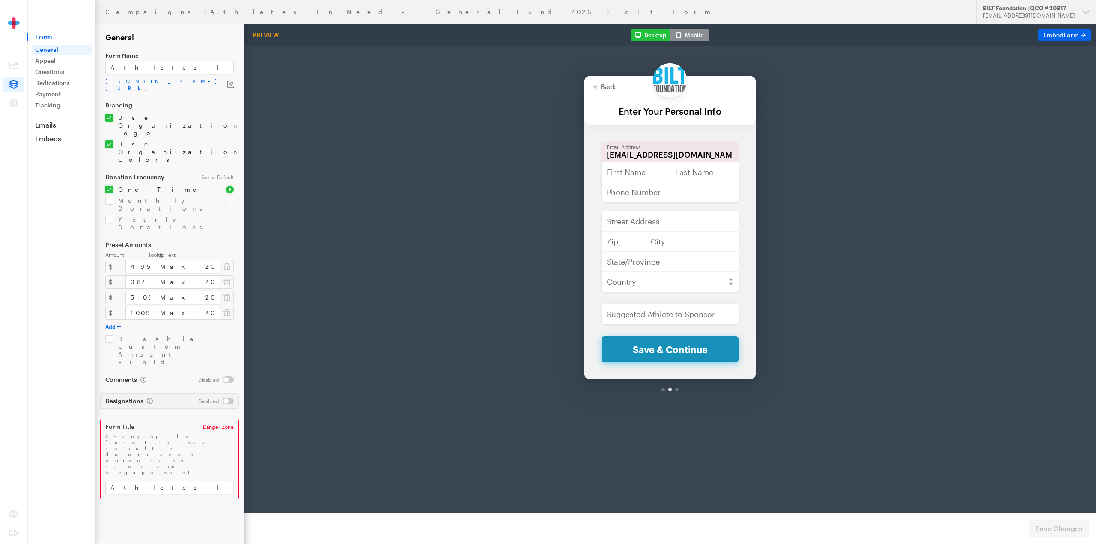
click at [679, 333] on button "Save & Continue" at bounding box center [669, 327] width 137 height 26
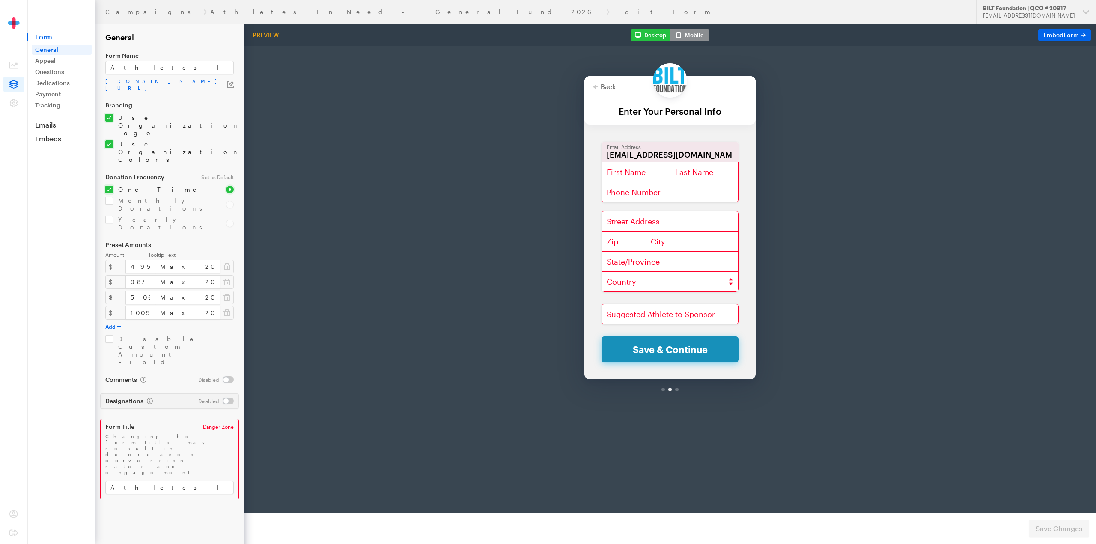
click at [679, 333] on button "Save & Continue" at bounding box center [669, 327] width 137 height 26
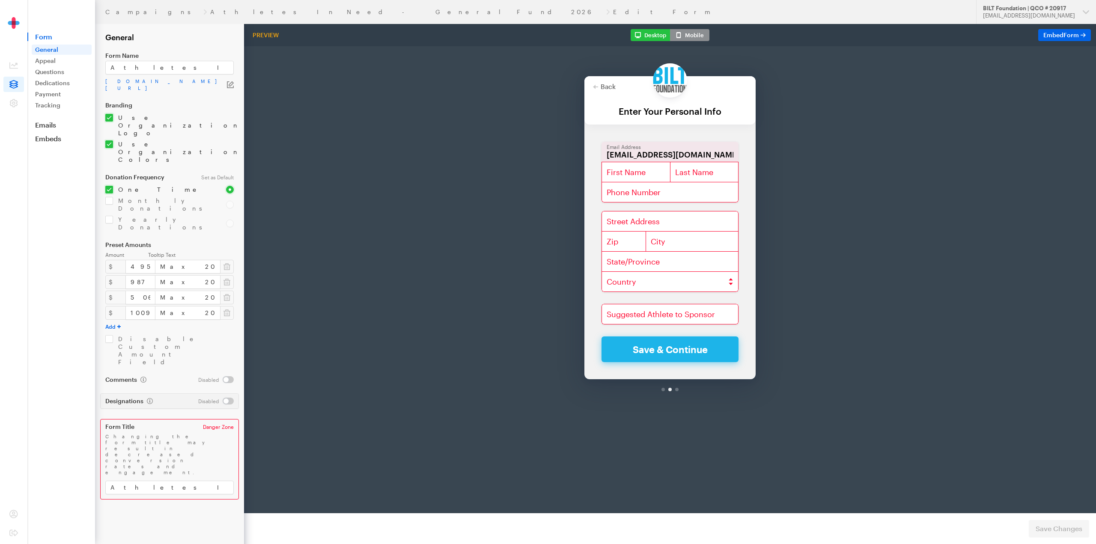
click at [556, 336] on div "Back About this Fundraiser Back Thank You For Your Generous Donation Please not…" at bounding box center [670, 209] width 852 height 371
click at [640, 286] on input "text" at bounding box center [669, 292] width 137 height 21
click at [564, 314] on div "Back About this Fundraiser Back Thank You For Your Generous Donation Please not…" at bounding box center [670, 209] width 852 height 371
click at [53, 72] on link "Questions" at bounding box center [62, 72] width 60 height 10
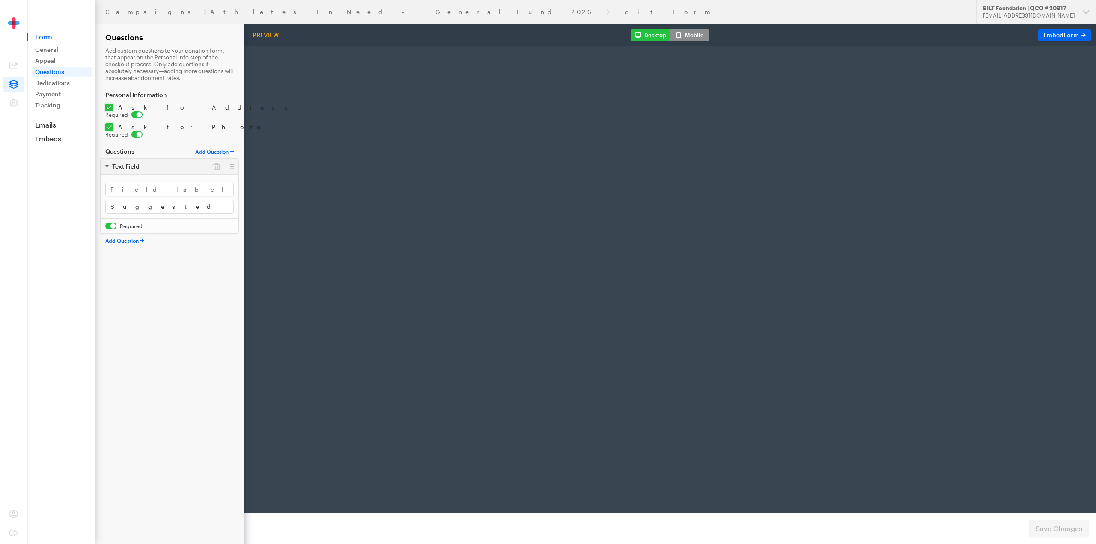
type input "[EMAIL_ADDRESS][DOMAIN_NAME]"
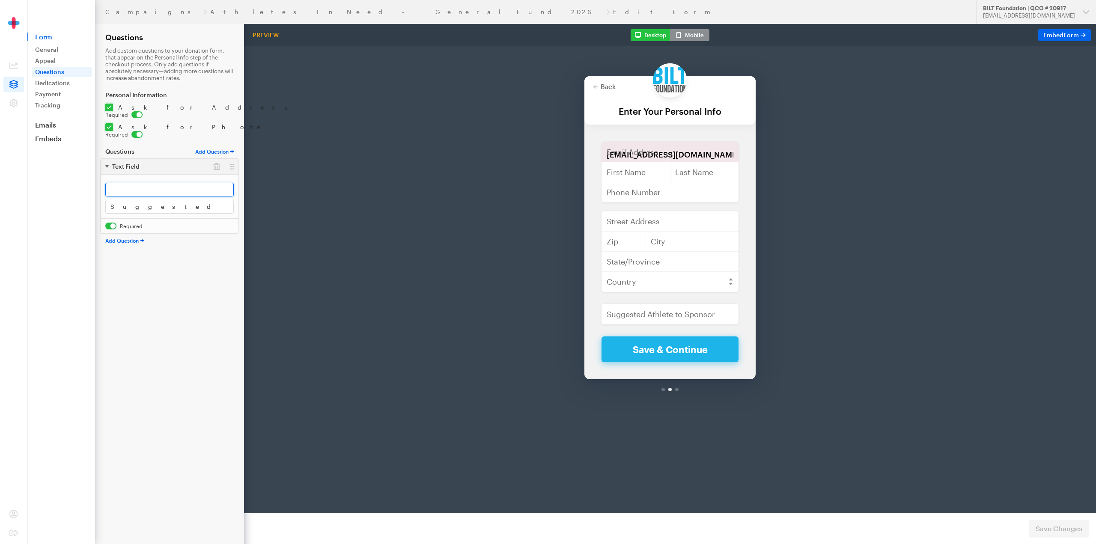
click at [160, 183] on input "text" at bounding box center [169, 190] width 128 height 14
click at [178, 277] on form "Campaigns Athletes In Need - General Fund 2026 Edit Form Questions Add custom q…" at bounding box center [122, 272] width 244 height 544
click at [134, 183] on input "text" at bounding box center [169, 190] width 128 height 14
type input "test"
click at [157, 310] on form "Campaigns Athletes In Need - General Fund 2026 Edit Form Questions Add custom q…" at bounding box center [122, 272] width 244 height 544
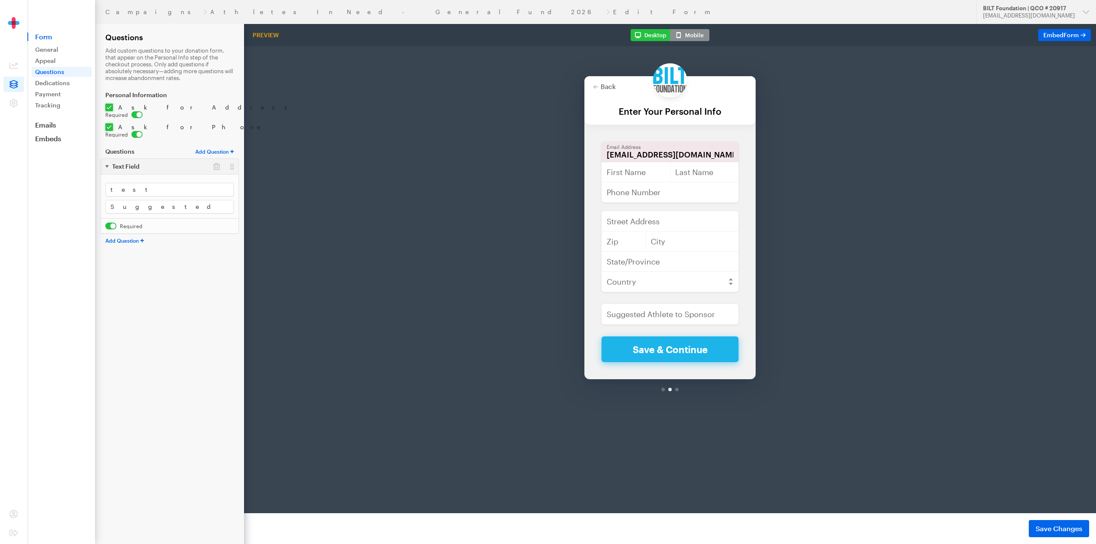
click at [1067, 520] on footer "Preview Form Save Changes" at bounding box center [670, 528] width 852 height 31
click at [1067, 525] on span "Save Changes" at bounding box center [1058, 529] width 47 height 10
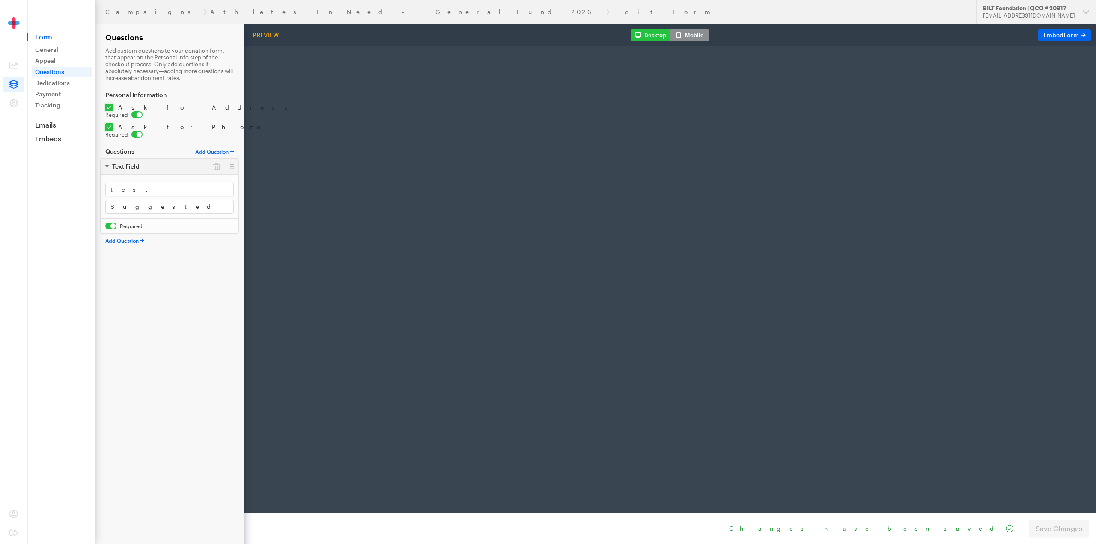
radio input "true"
type input "1009"
type input "[EMAIL_ADDRESS][DOMAIN_NAME]"
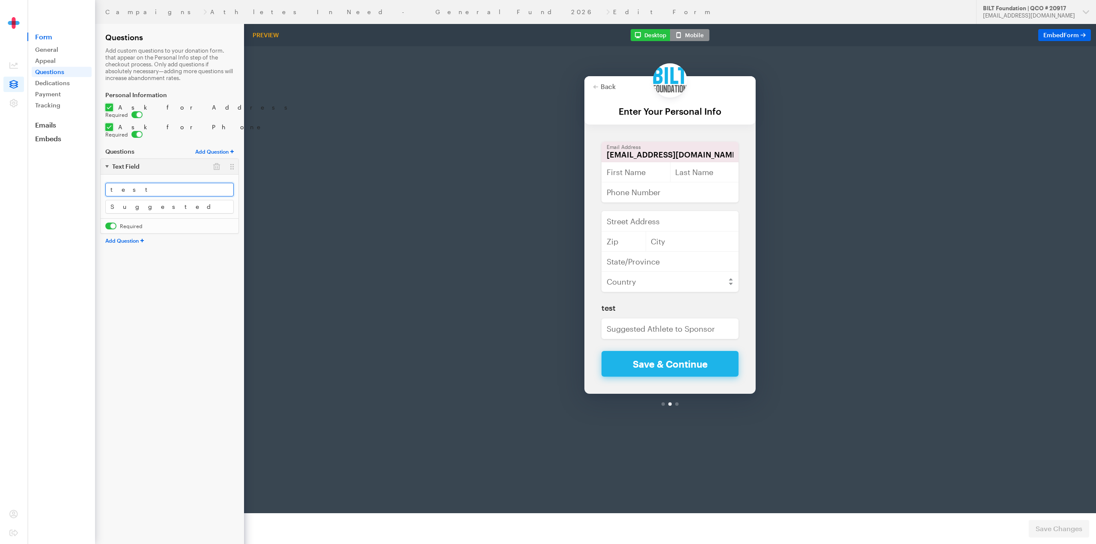
drag, startPoint x: 142, startPoint y: 177, endPoint x: 88, endPoint y: 176, distance: 53.9
click at [88, 176] on div "Campaigns Athletes In Need - General Fund 2026 Edit Form Updates Support BILT F…" at bounding box center [548, 272] width 1096 height 544
click at [159, 311] on form "Campaigns Athletes In Need - General Fund 2026 Edit Form Questions Add custom q…" at bounding box center [122, 272] width 244 height 544
click at [1048, 530] on span "Save Changes" at bounding box center [1058, 529] width 47 height 10
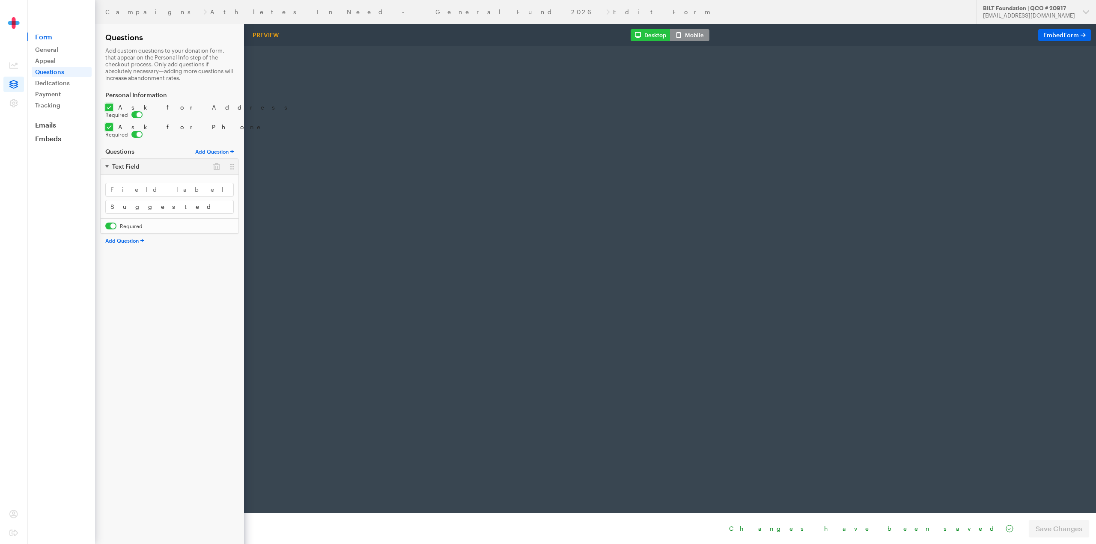
radio input "true"
type input "1009"
type input "[EMAIL_ADDRESS][DOMAIN_NAME]"
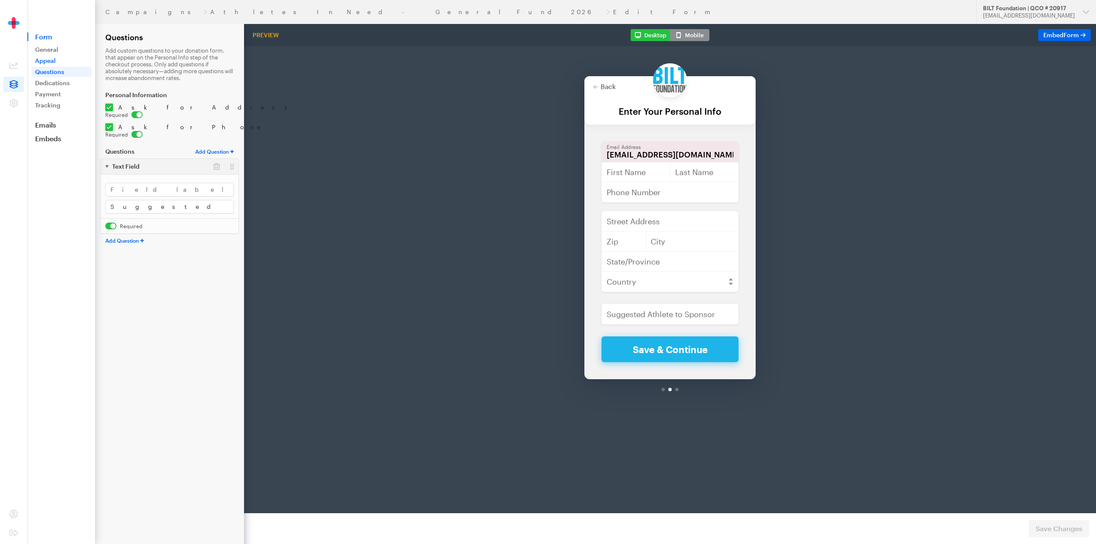
click at [52, 62] on link "Appeal" at bounding box center [62, 61] width 60 height 10
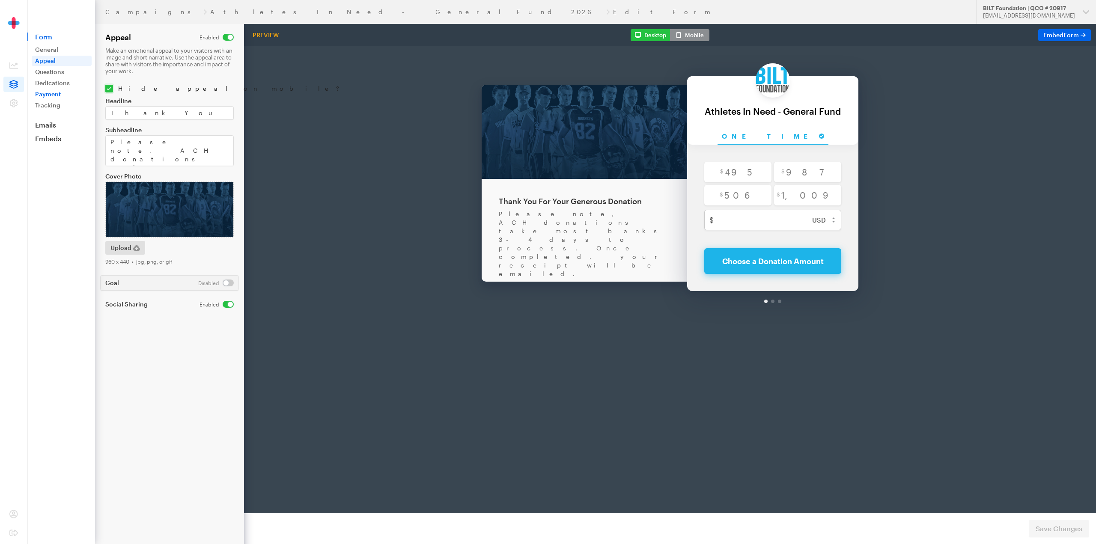
click at [58, 94] on link "Payment" at bounding box center [62, 94] width 60 height 10
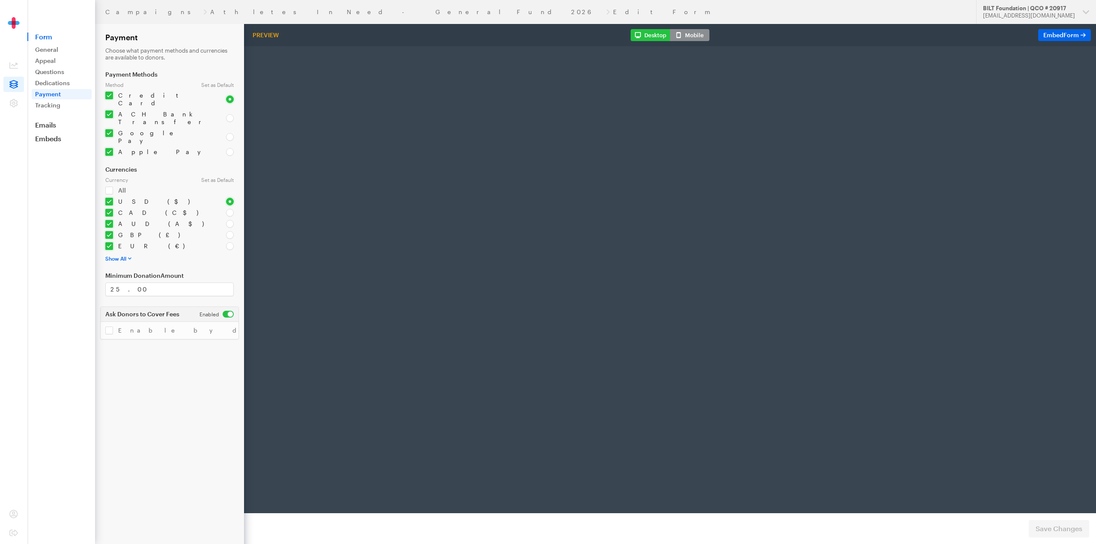
radio input "true"
type input "1009"
type input "test@test.com"
type input "first"
type input "last"
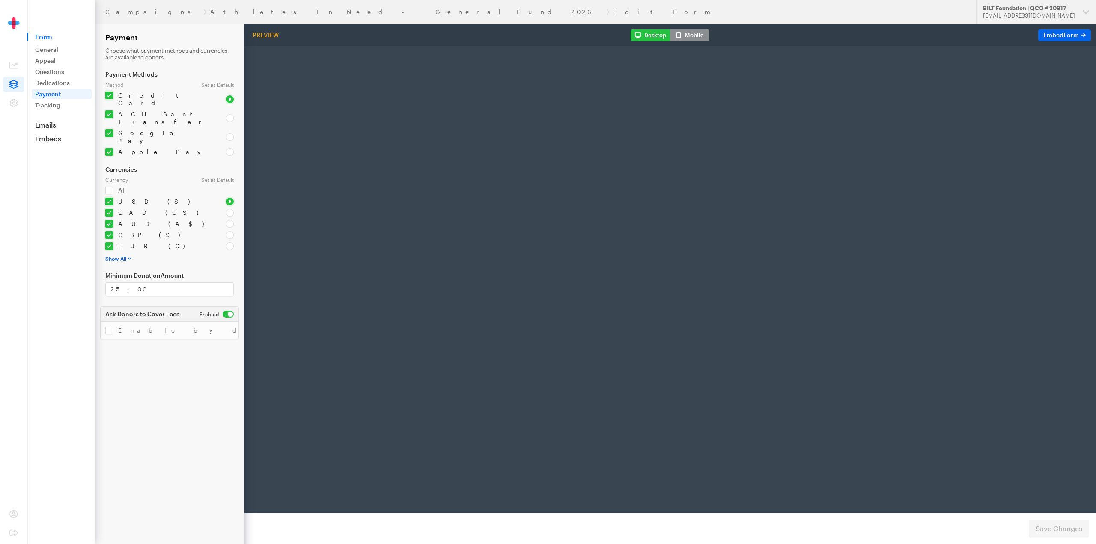
type input "address"
type input "892345"
type input "Los Angelis"
type input "CA"
select select "US"
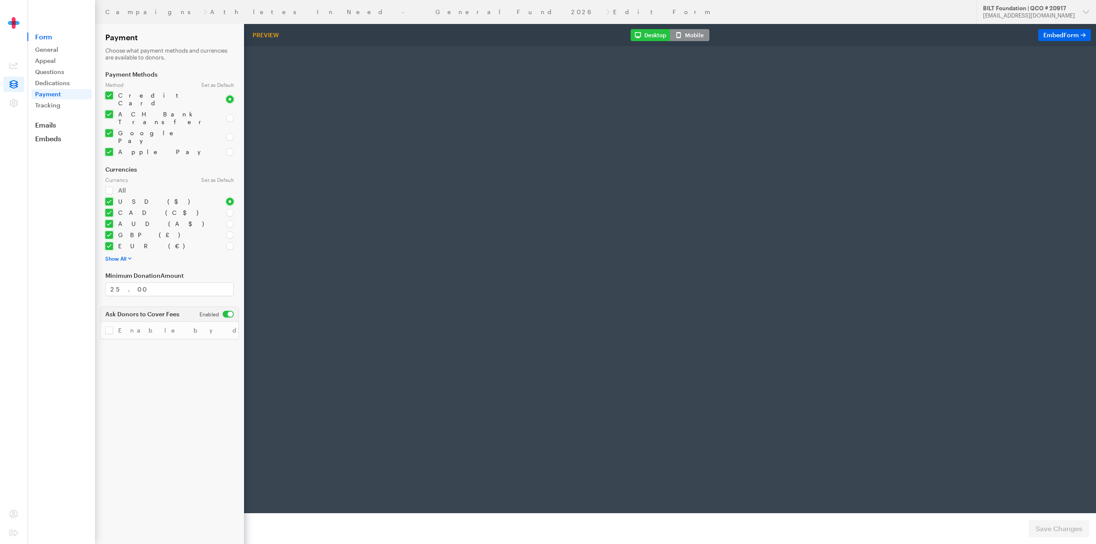
type input "text"
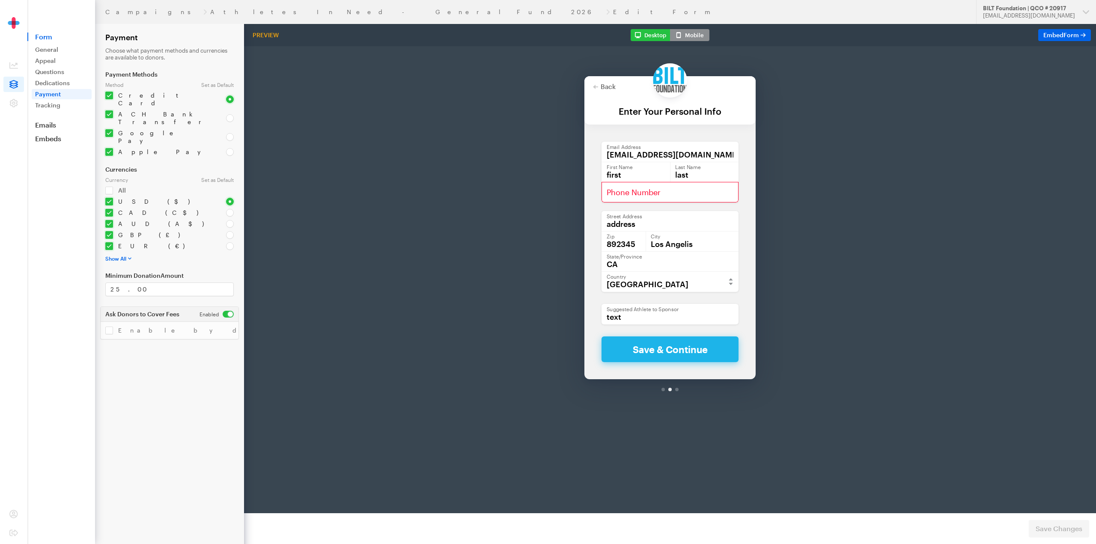
click at [141, 61] on form "Campaigns Athletes In Need - General Fund 2026 Edit Form Payment Choose what pa…" at bounding box center [122, 272] width 244 height 544
click at [56, 107] on link "Tracking" at bounding box center [62, 105] width 60 height 10
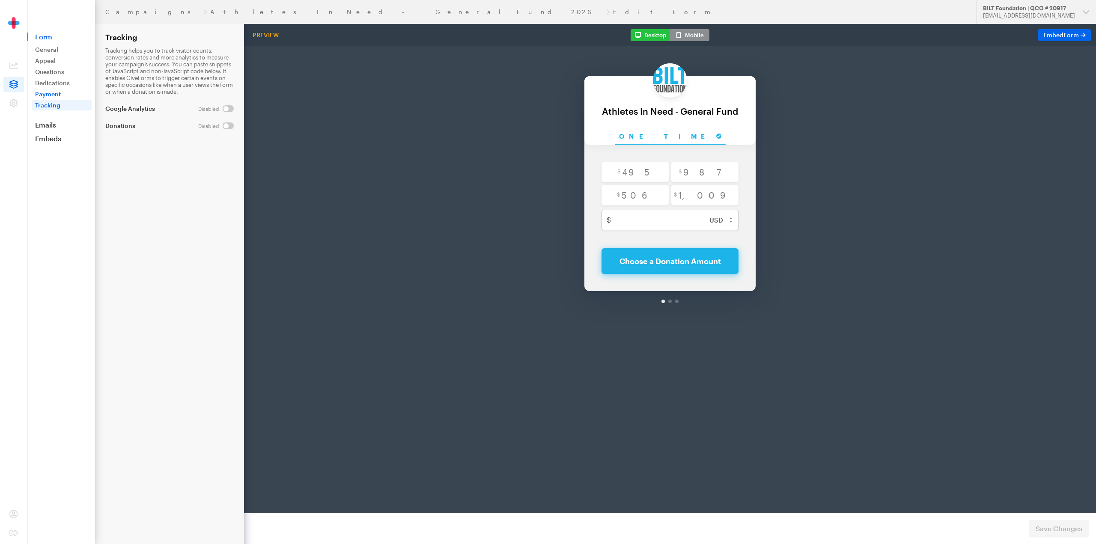
click at [51, 95] on link "Payment" at bounding box center [62, 94] width 60 height 10
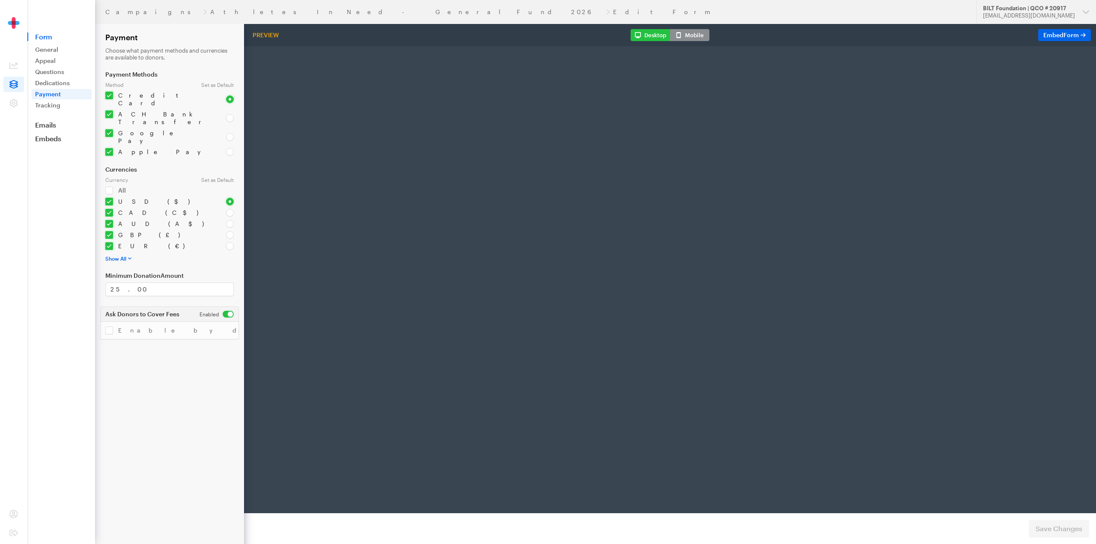
select select "US"
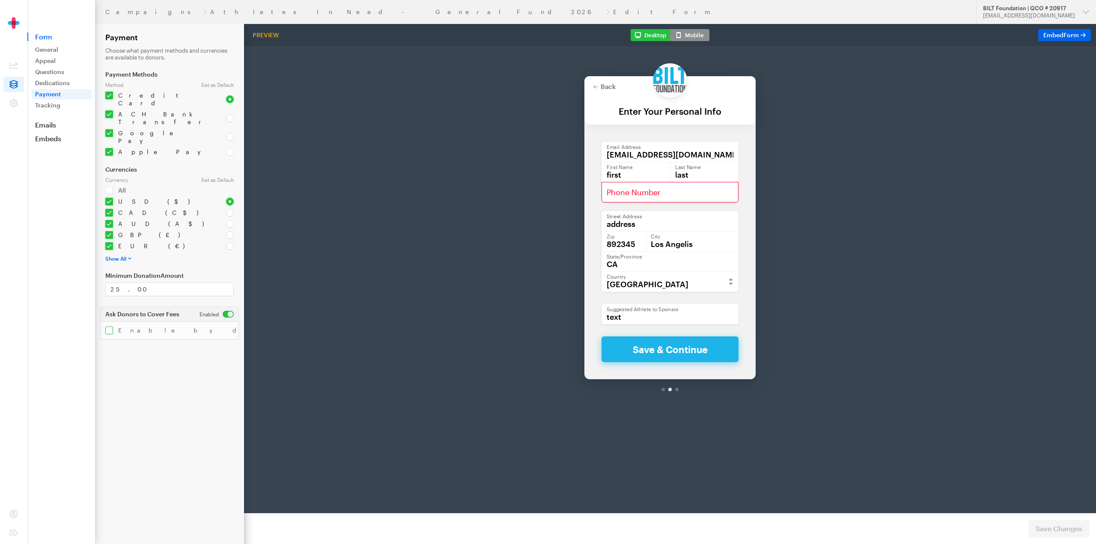
click at [112, 327] on input "checkbox" at bounding box center [208, 331] width 206 height 8
checkbox input "true"
click at [1067, 539] on footer "Preview Form Save Changes" at bounding box center [670, 528] width 852 height 31
click at [1066, 529] on span "Save Changes" at bounding box center [1058, 529] width 47 height 10
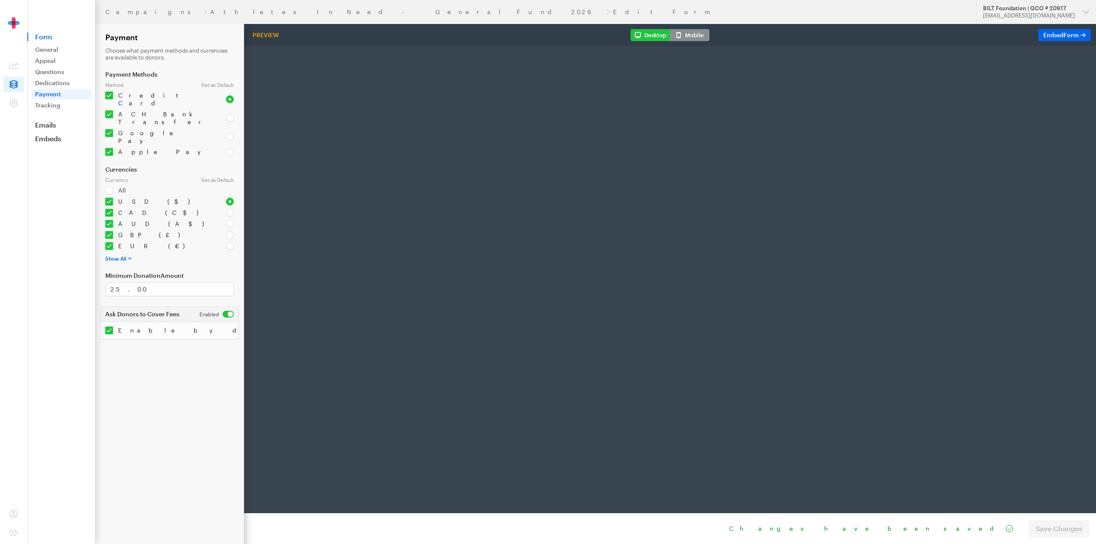
radio input "true"
type input "1009"
type input "[EMAIL_ADDRESS][DOMAIN_NAME]"
type input "first"
type input "last"
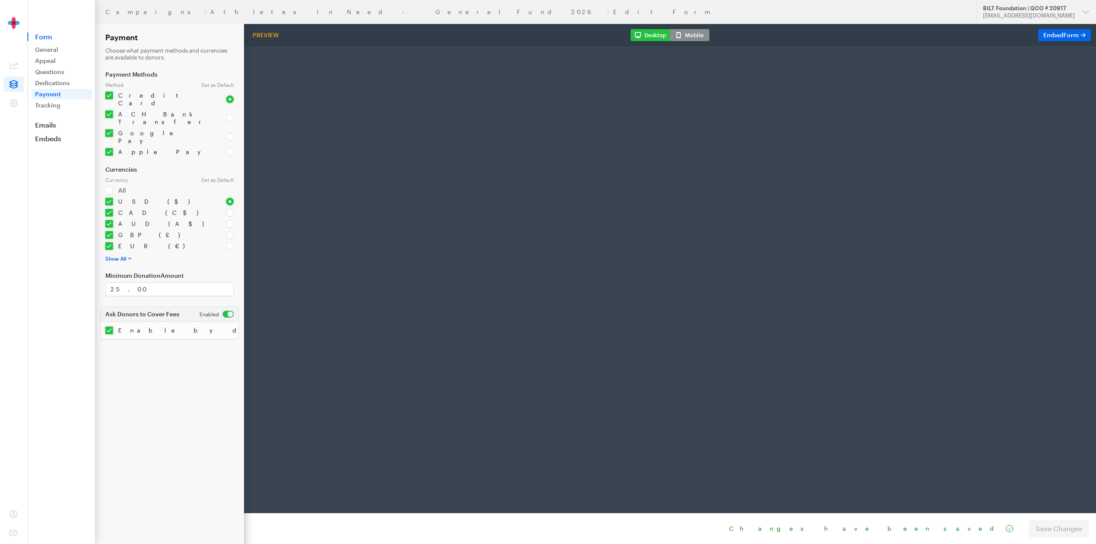
type input "address"
type input "892345"
type input "Los Angelis"
type input "CA"
select select "US"
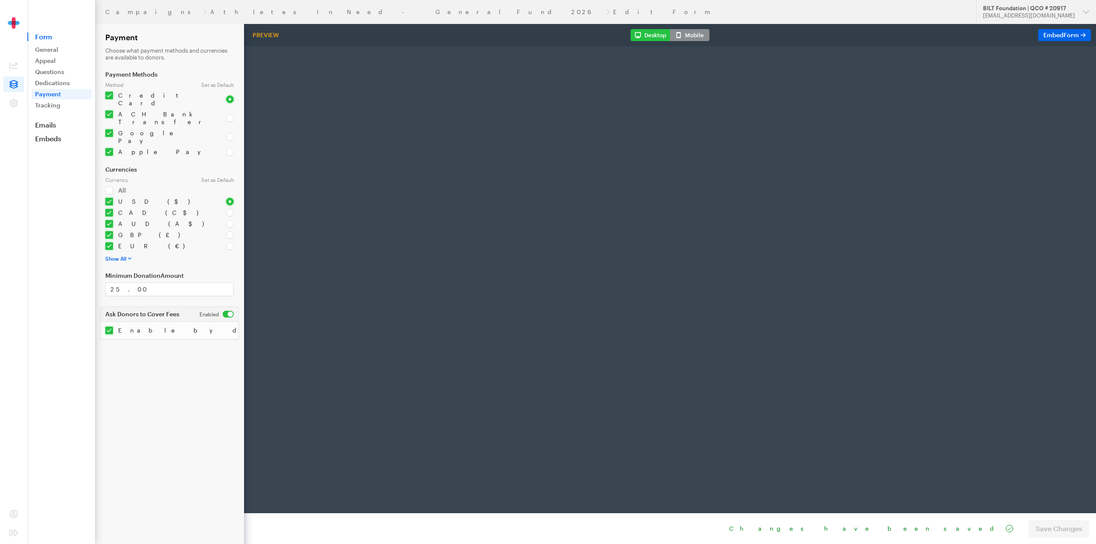
type input "text"
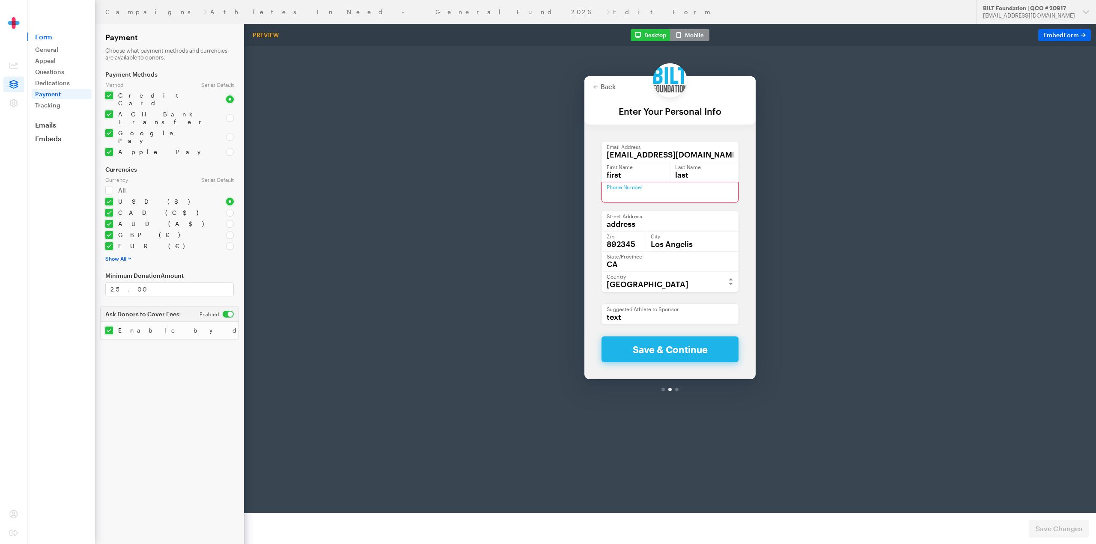
click at [634, 170] on input "text" at bounding box center [669, 170] width 137 height 21
type input "6024699988"
click at [658, 333] on button "Save & Continue" at bounding box center [669, 327] width 137 height 26
checkbox input "true"
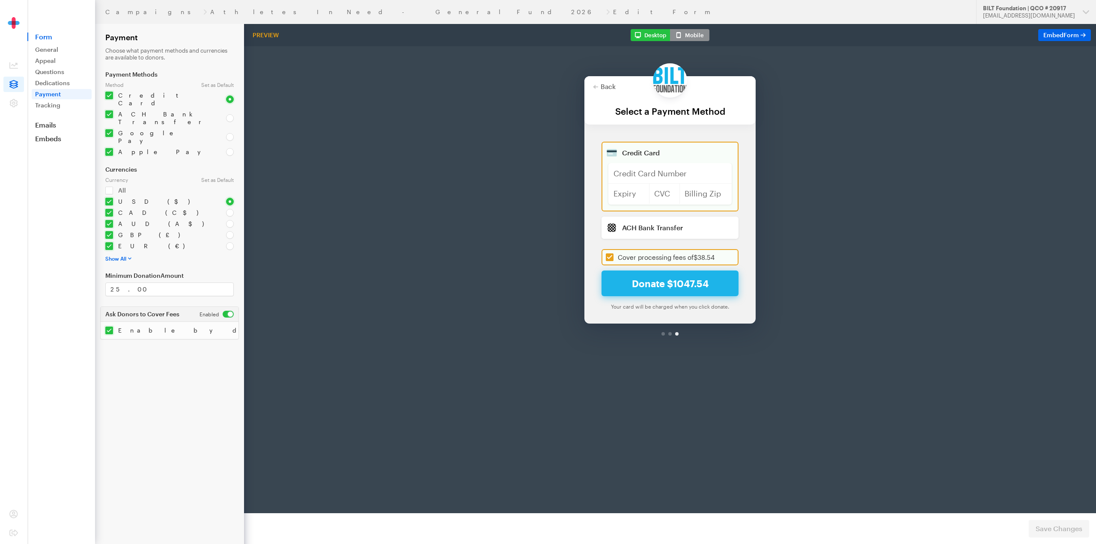
click at [111, 327] on input "checkbox" at bounding box center [208, 331] width 206 height 8
click at [109, 327] on input "checkbox" at bounding box center [208, 331] width 206 height 8
checkbox input "true"
click at [229, 114] on input "radio" at bounding box center [230, 118] width 8 height 8
radio input "true"
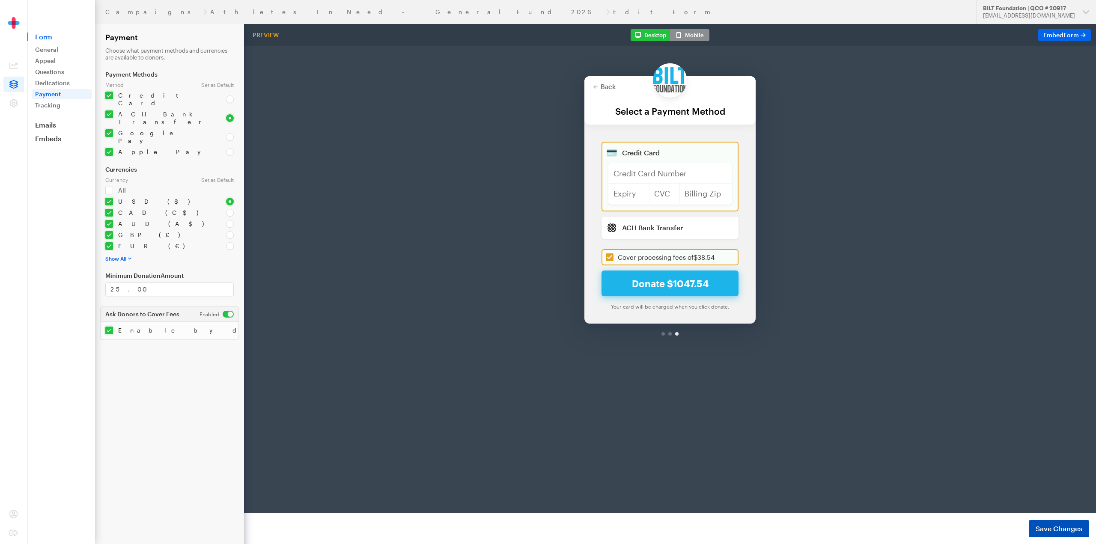
click at [1058, 529] on span "Save Changes" at bounding box center [1058, 529] width 47 height 10
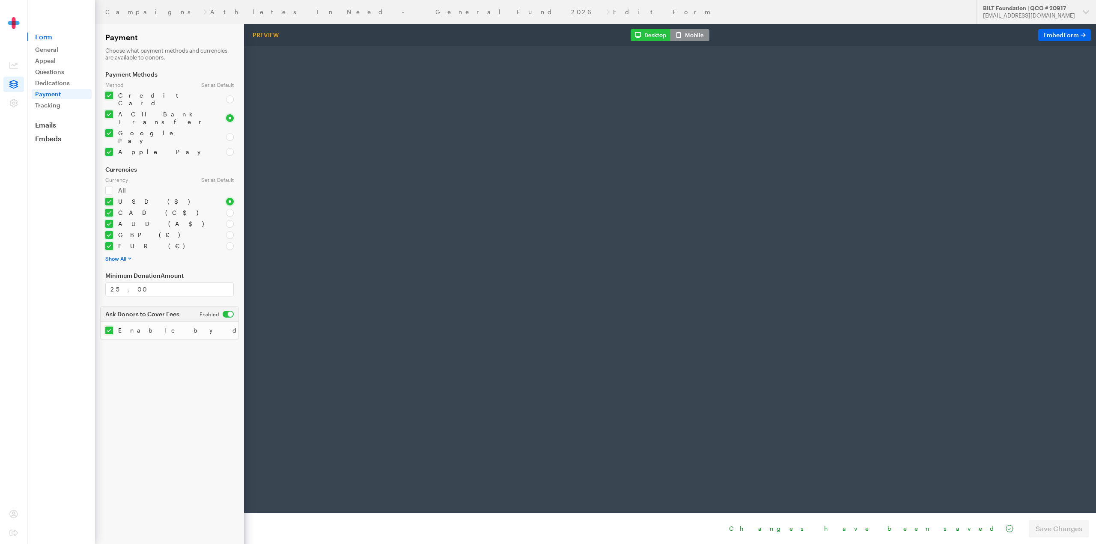
select select "US"
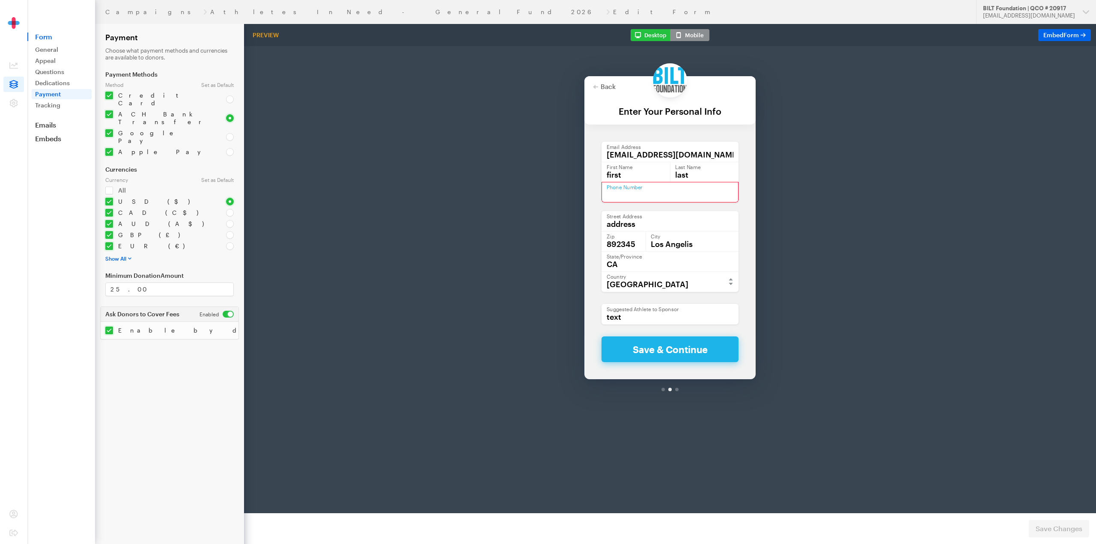
click at [618, 167] on input "text" at bounding box center [669, 170] width 137 height 21
type input "6024699988"
click at [646, 333] on button "Save & Continue" at bounding box center [669, 327] width 137 height 26
checkbox input "true"
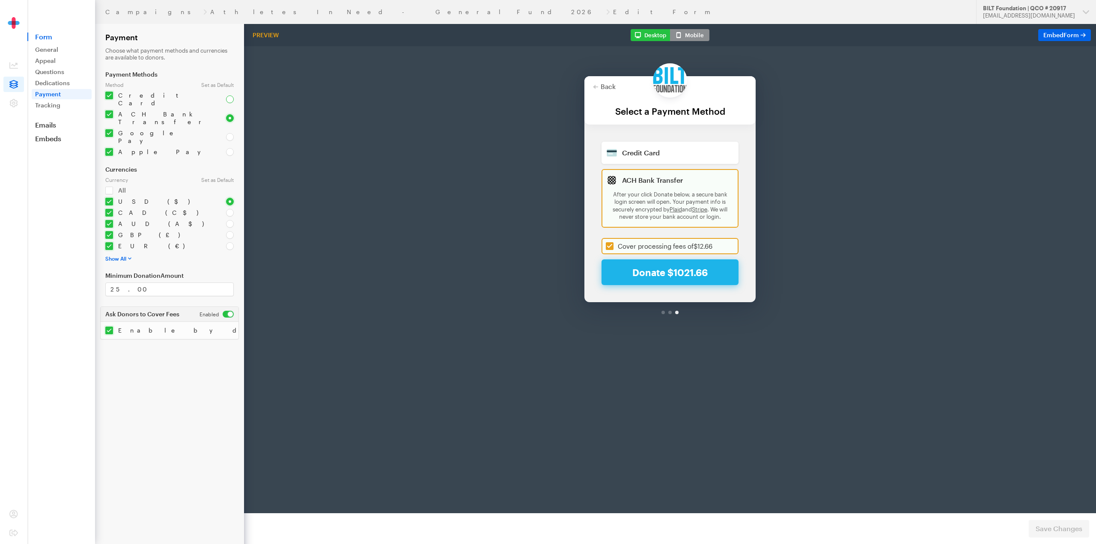
click at [229, 95] on input "radio" at bounding box center [230, 99] width 8 height 8
radio input "true"
click at [111, 327] on input "checkbox" at bounding box center [208, 331] width 206 height 8
checkbox input "false"
click at [1062, 529] on span "Save Changes" at bounding box center [1058, 529] width 47 height 10
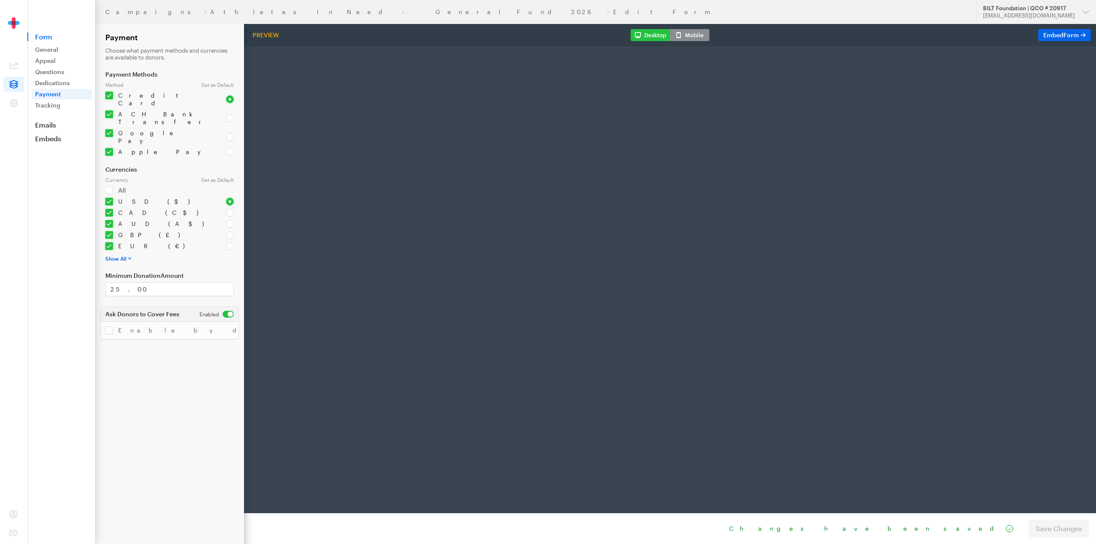
radio input "true"
type input "1009"
type input "[EMAIL_ADDRESS][DOMAIN_NAME]"
type input "first"
type input "last"
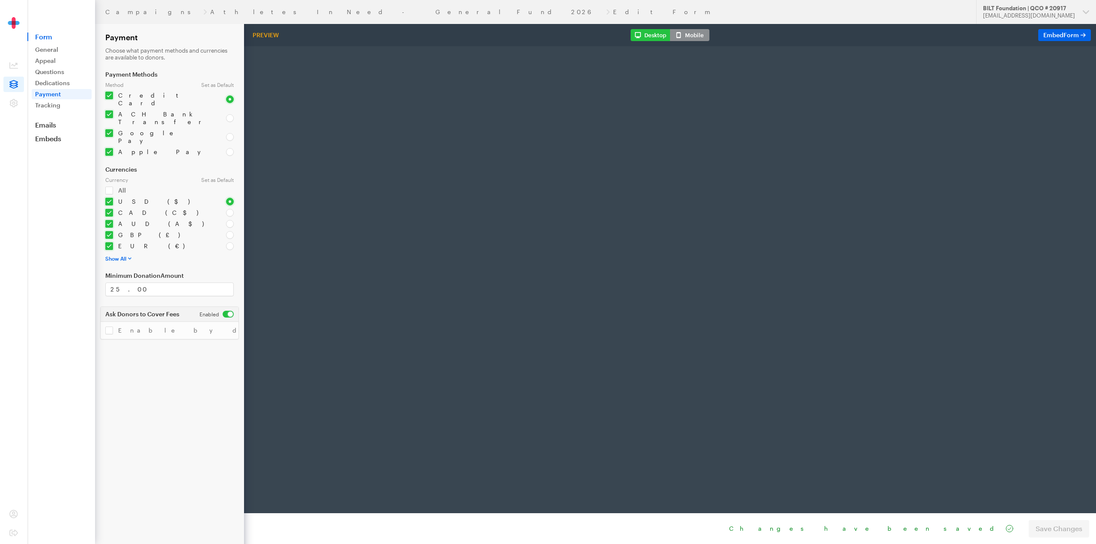
type input "address"
type input "892345"
type input "Los Angelis"
type input "CA"
select select "US"
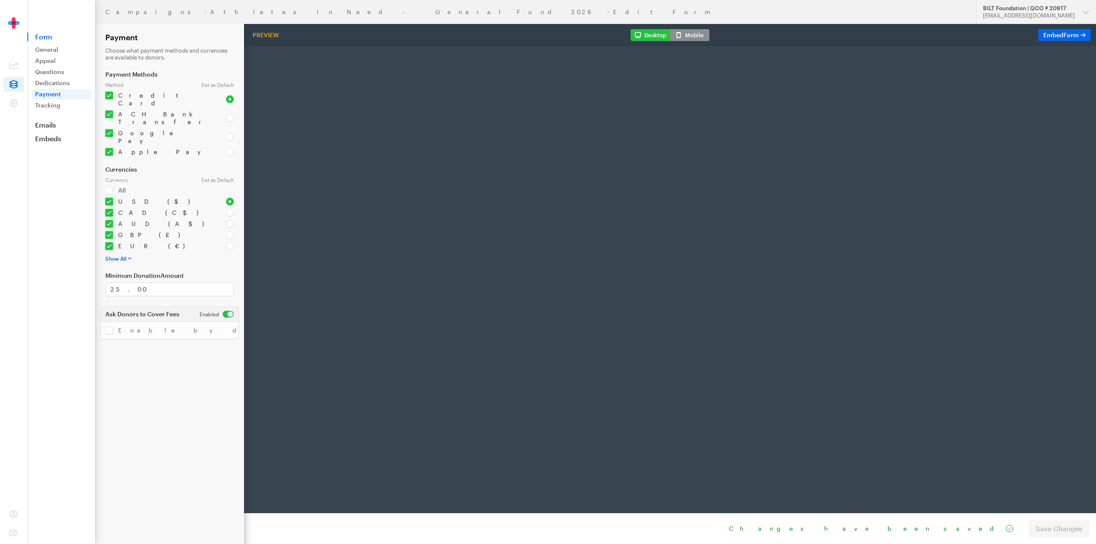
type input "text"
checkbox input "false"
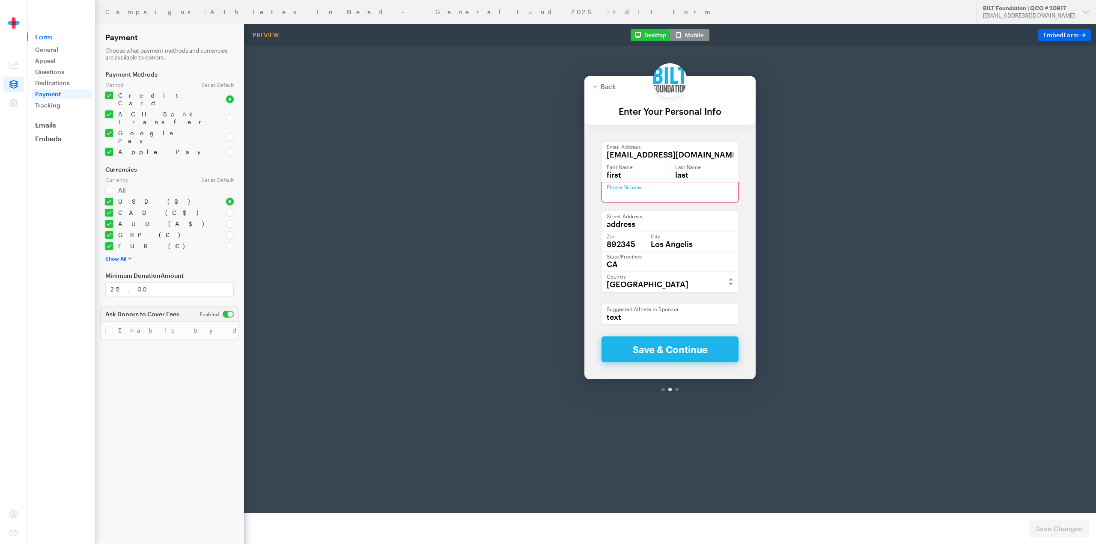
click at [630, 170] on input "text" at bounding box center [669, 170] width 137 height 21
type input "6024699988"
click at [659, 321] on button "Save & Continue" at bounding box center [669, 327] width 137 height 26
checkbox input "false"
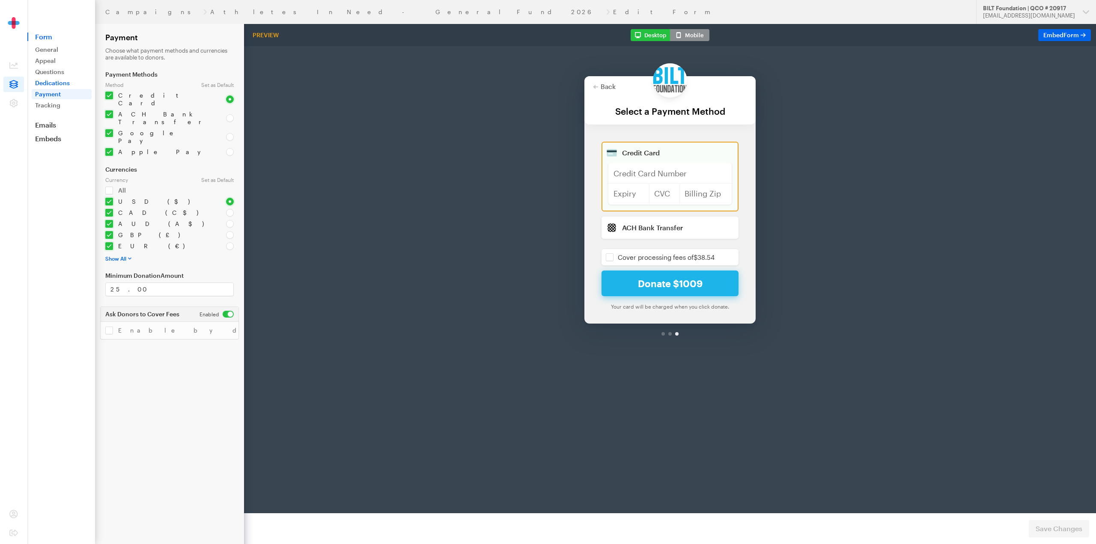
click at [47, 83] on link "Dedications" at bounding box center [62, 83] width 60 height 10
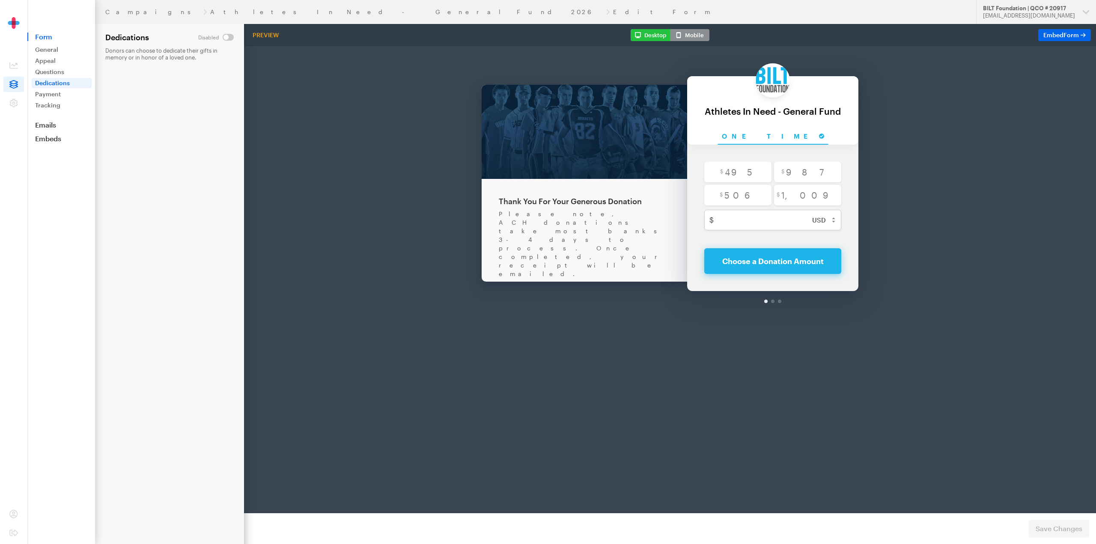
click at [226, 37] on input "checkbox" at bounding box center [216, 37] width 36 height 7
checkbox input "true"
click at [227, 105] on input "checkbox" at bounding box center [216, 105] width 34 height 7
checkbox input "false"
click at [1065, 534] on button "Save Changes" at bounding box center [1059, 528] width 60 height 17
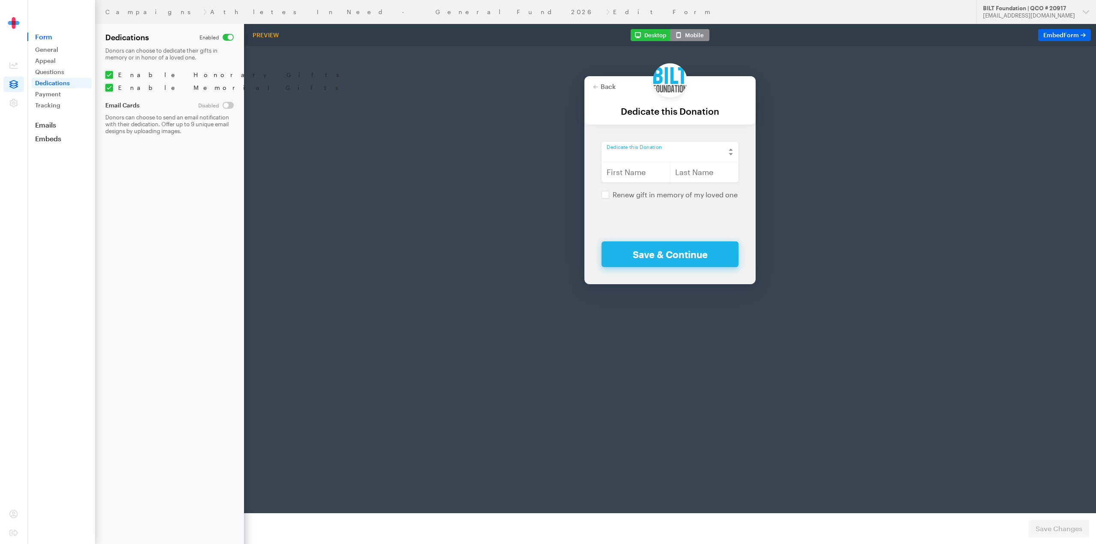
click at [630, 130] on select "In Honor of In Memory of" at bounding box center [669, 129] width 137 height 21
select select "Honor"
click at [601, 119] on select "In Honor of In Memory of" at bounding box center [669, 129] width 137 height 21
click at [627, 154] on input "text" at bounding box center [635, 150] width 69 height 21
click at [701, 153] on input "text" at bounding box center [704, 150] width 69 height 21
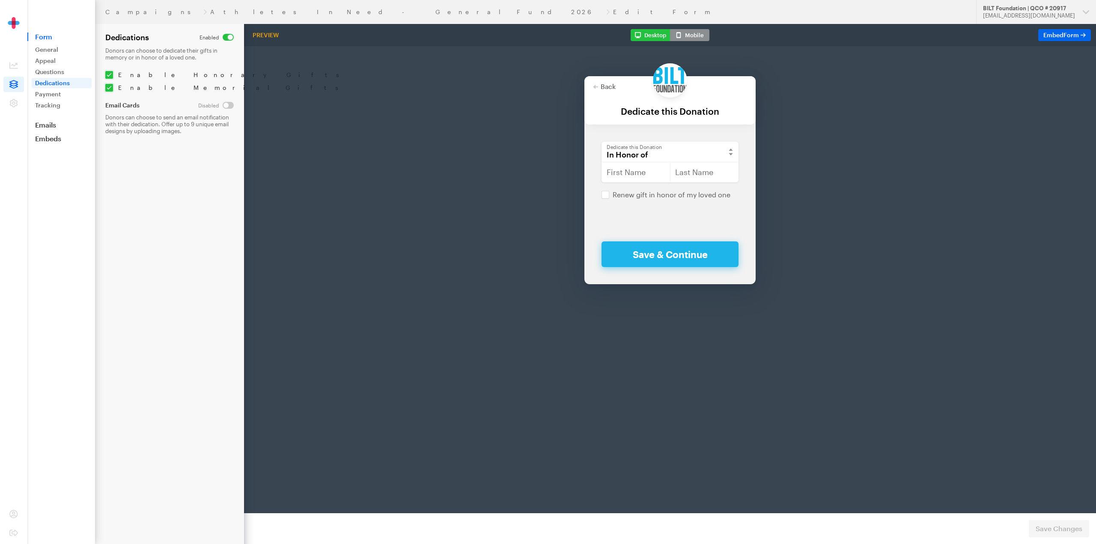
click at [628, 193] on div at bounding box center [669, 202] width 137 height 34
click at [109, 76] on input "checkbox" at bounding box center [226, 75] width 243 height 8
checkbox input "false"
click at [110, 89] on input "checkbox" at bounding box center [226, 88] width 242 height 8
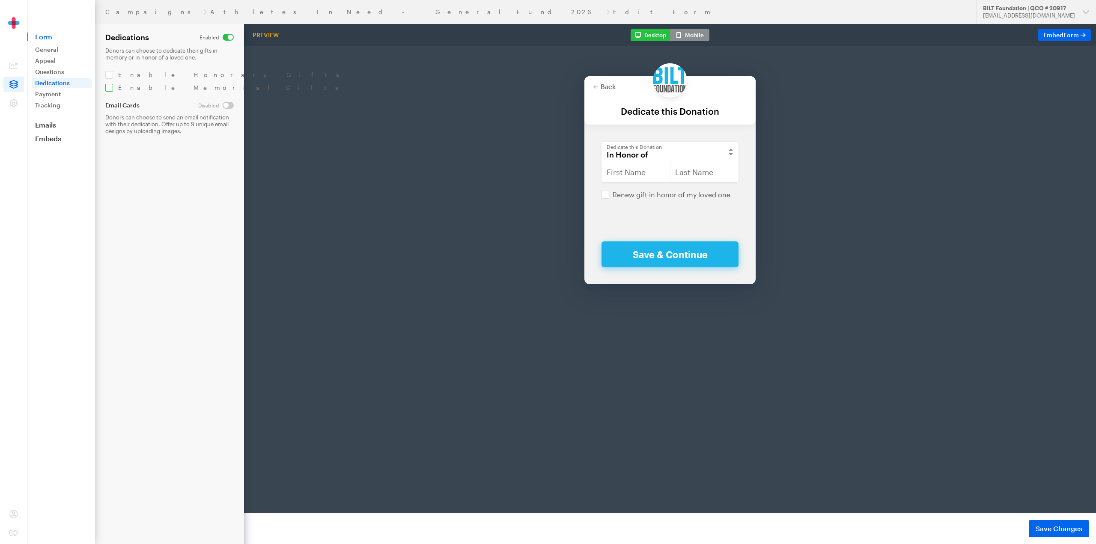
checkbox input "true"
click at [110, 77] on input "checkbox" at bounding box center [226, 75] width 243 height 8
checkbox input "true"
click at [228, 36] on input "checkbox" at bounding box center [216, 37] width 34 height 7
checkbox input "false"
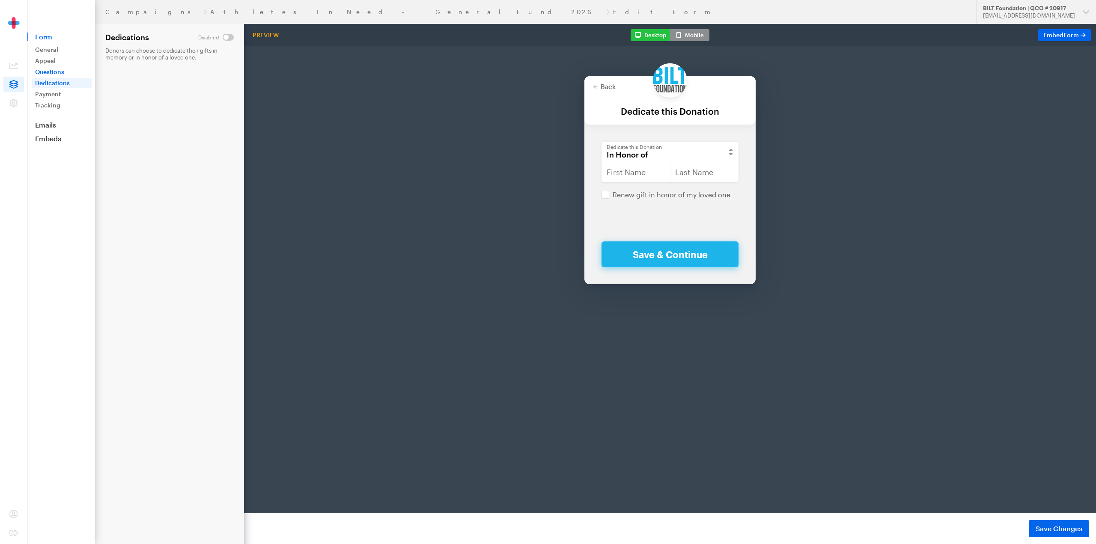
click at [47, 72] on link "Questions" at bounding box center [62, 72] width 60 height 10
click at [1063, 529] on span "Save Changes" at bounding box center [1058, 529] width 47 height 10
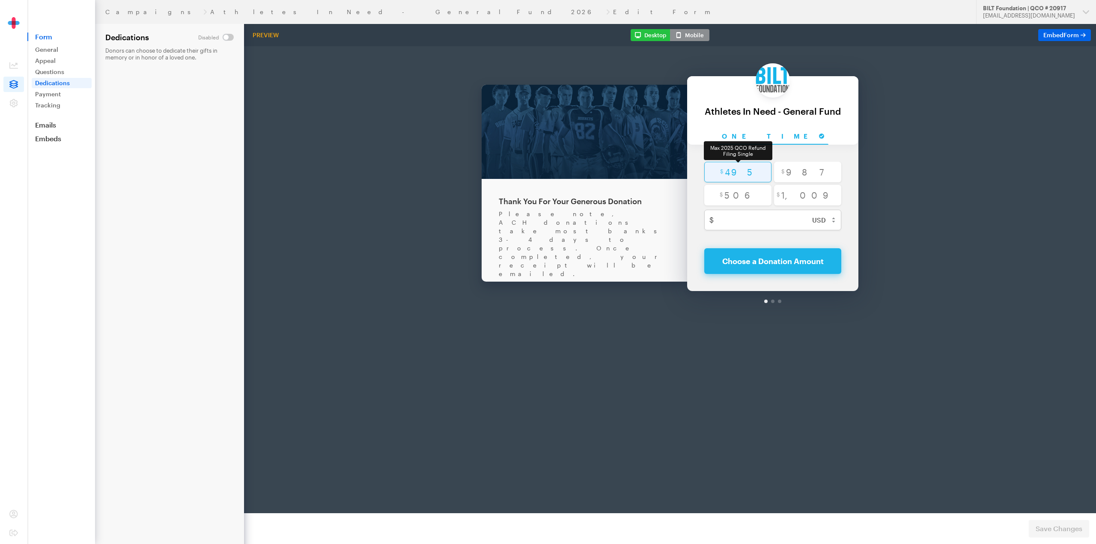
click at [743, 149] on input "radio" at bounding box center [737, 150] width 67 height 21
radio input "true"
type input "495"
checkbox input "false"
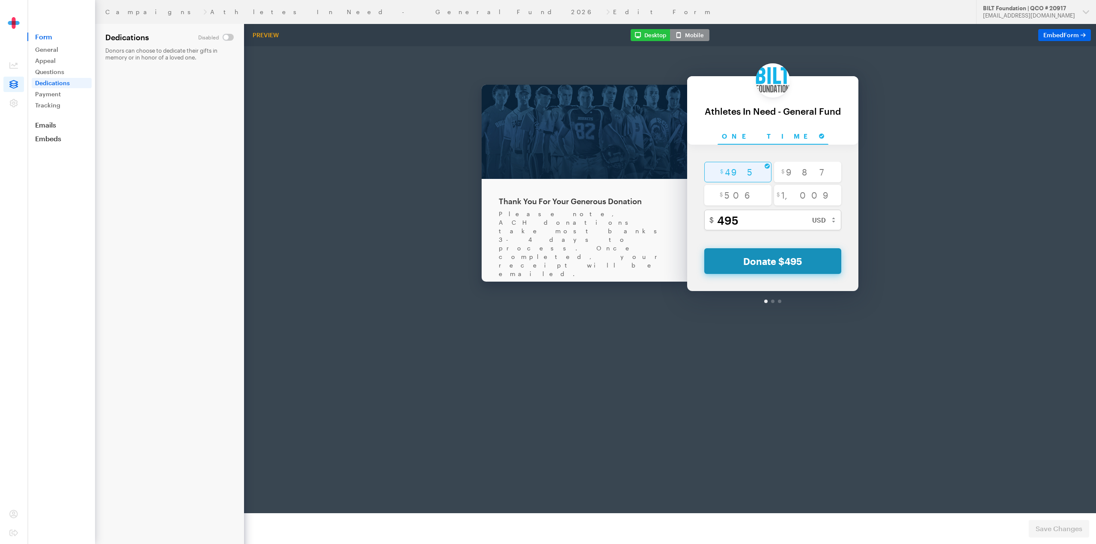
click at [759, 246] on button "Donate $495" at bounding box center [772, 239] width 137 height 26
type input "[EMAIL_ADDRESS][DOMAIN_NAME]"
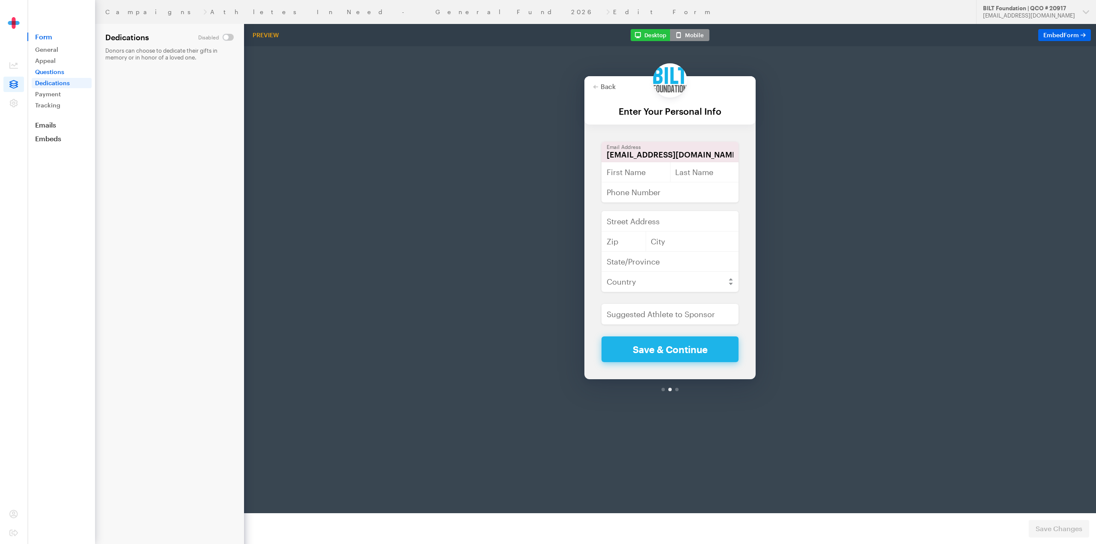
click at [42, 71] on link "Questions" at bounding box center [62, 72] width 60 height 10
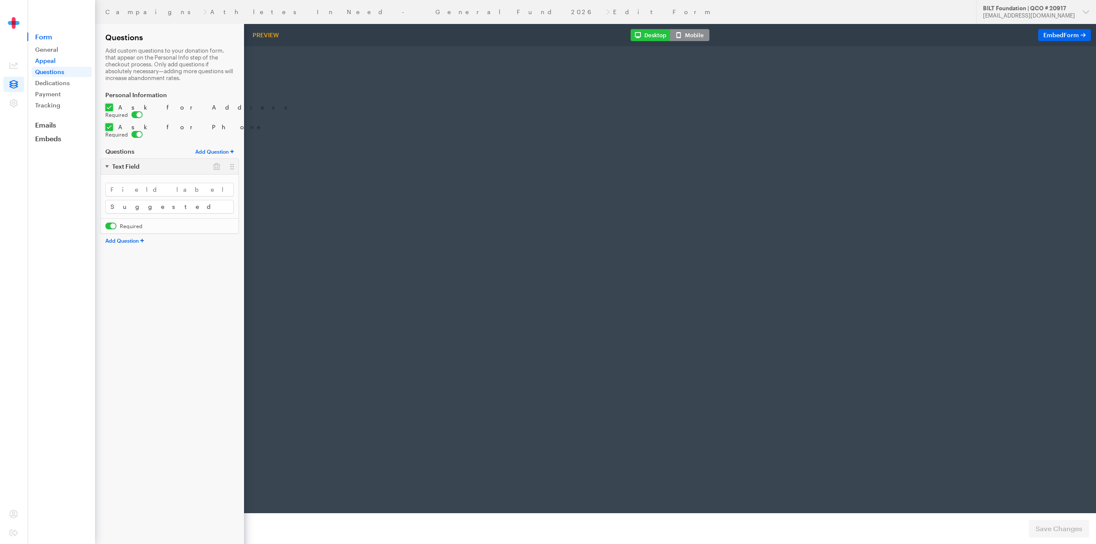
radio input "true"
type input "1009"
type input "rpass@americanyouth.com"
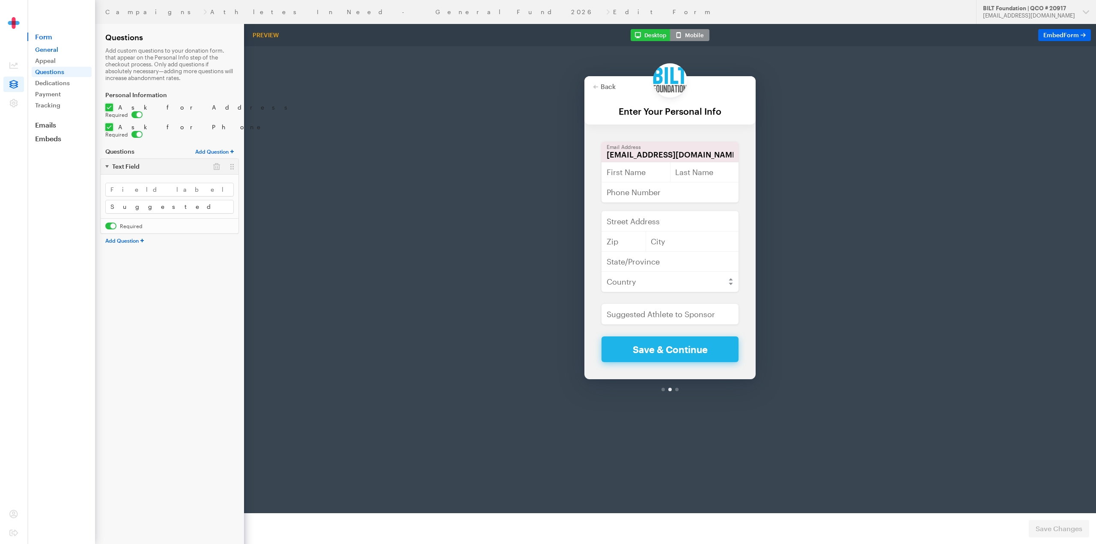
click at [51, 50] on link "General" at bounding box center [62, 50] width 60 height 10
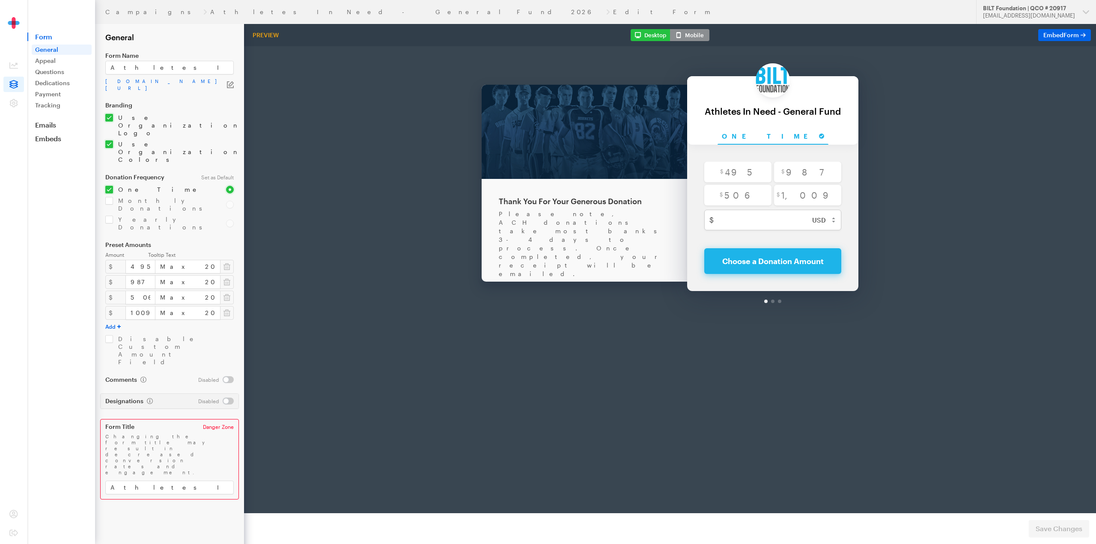
click at [406, 286] on div "Back About this Fundraiser Back Thank You For Your Generous Donation Please not…" at bounding box center [670, 165] width 852 height 283
click at [231, 84] on icon "button" at bounding box center [231, 83] width 5 height 5
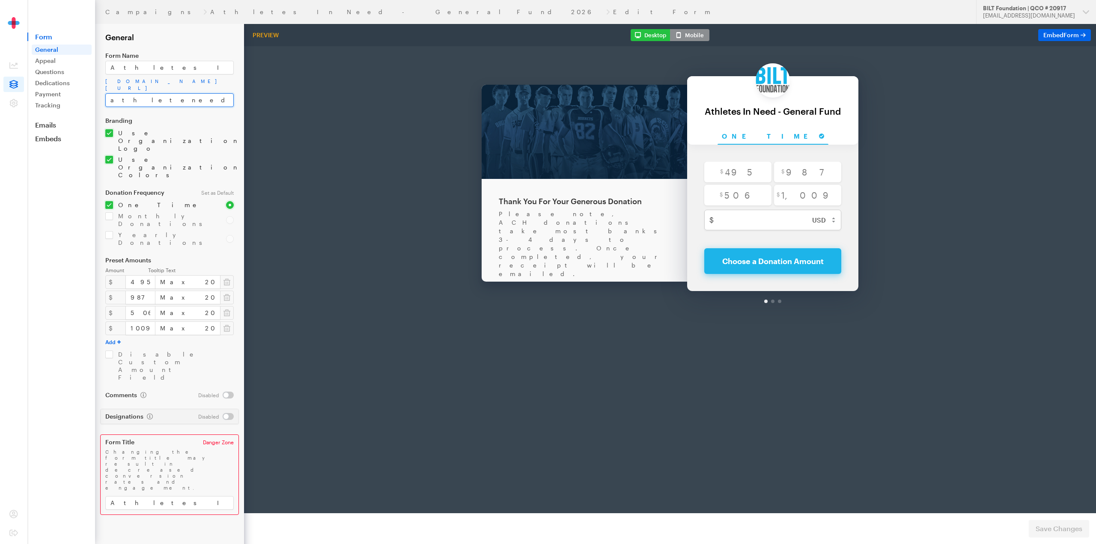
click at [150, 100] on input "athleteneed2026" at bounding box center [169, 100] width 128 height 14
type input "athleteneed26"
click at [181, 510] on form "Campaigns Athletes In Need - General Fund 2026 Edit Form General Form Name Athl…" at bounding box center [122, 272] width 244 height 544
click at [1048, 527] on span "Save Changes" at bounding box center [1058, 529] width 47 height 10
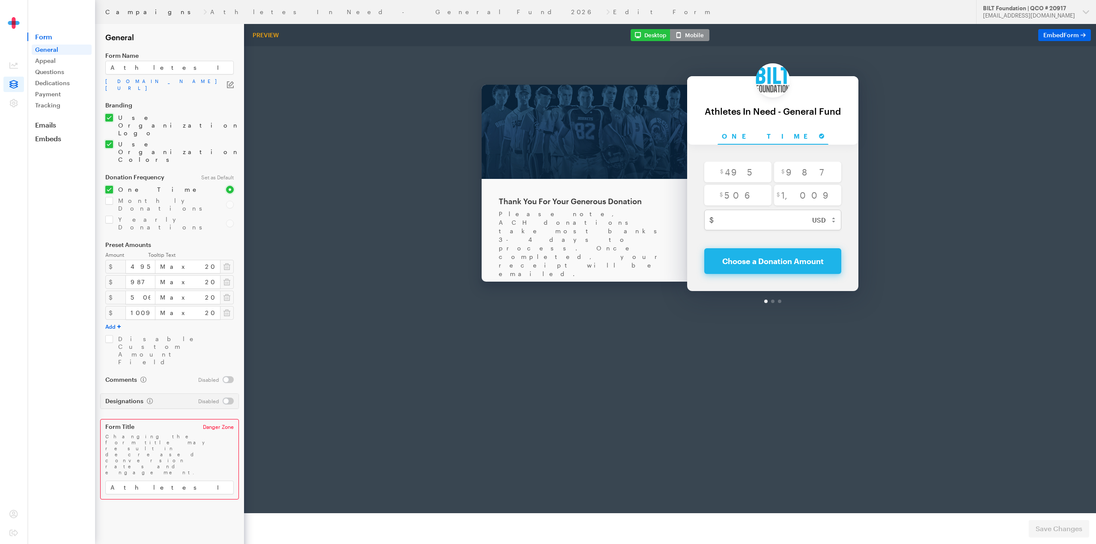
click at [128, 10] on link "Campaigns" at bounding box center [152, 12] width 95 height 7
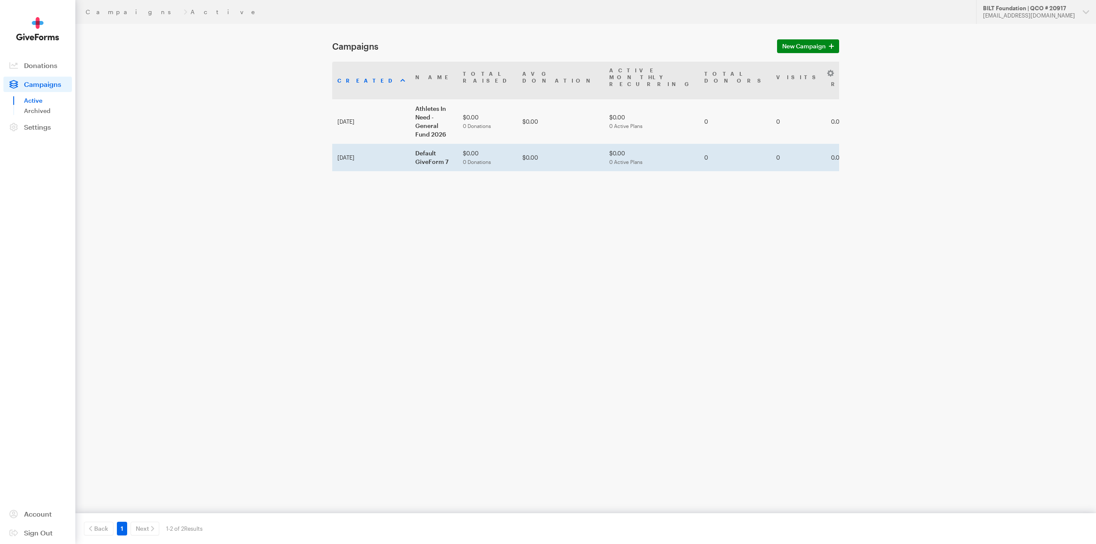
click at [934, 158] on link at bounding box center [937, 161] width 7 height 7
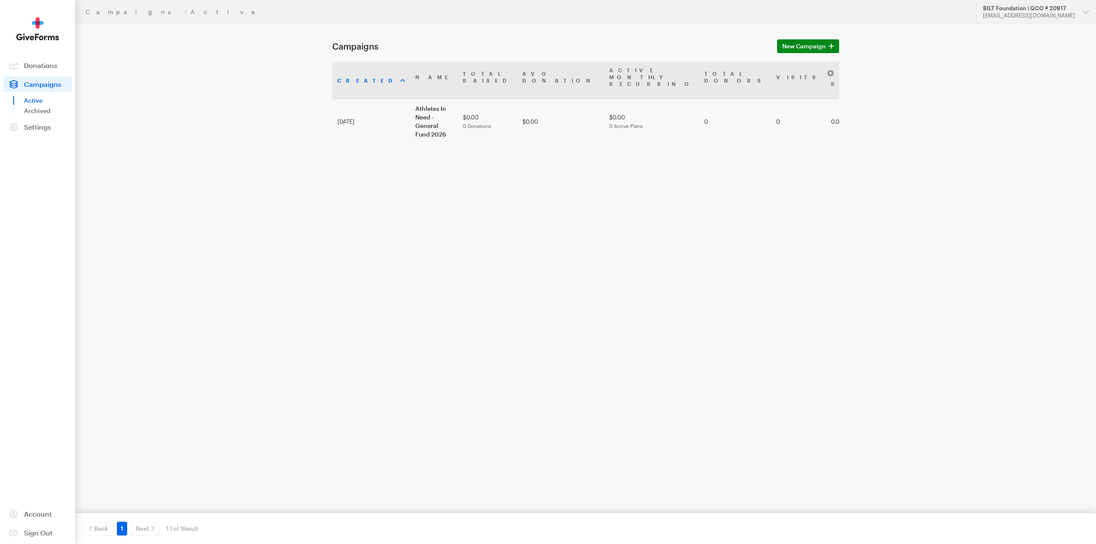
drag, startPoint x: 51, startPoint y: 173, endPoint x: 60, endPoint y: 167, distance: 11.8
click at [51, 173] on aside "Activity Donations Donors Campaigns Active Archived Settings Organization Payme…" at bounding box center [37, 272] width 75 height 544
click at [86, 144] on div "Campaigns Active Updates Support BILT Foundation | QCO # 20917 [EMAIL_ADDRESS][…" at bounding box center [548, 141] width 1096 height 282
